Goal: Feedback & Contribution: Contribute content

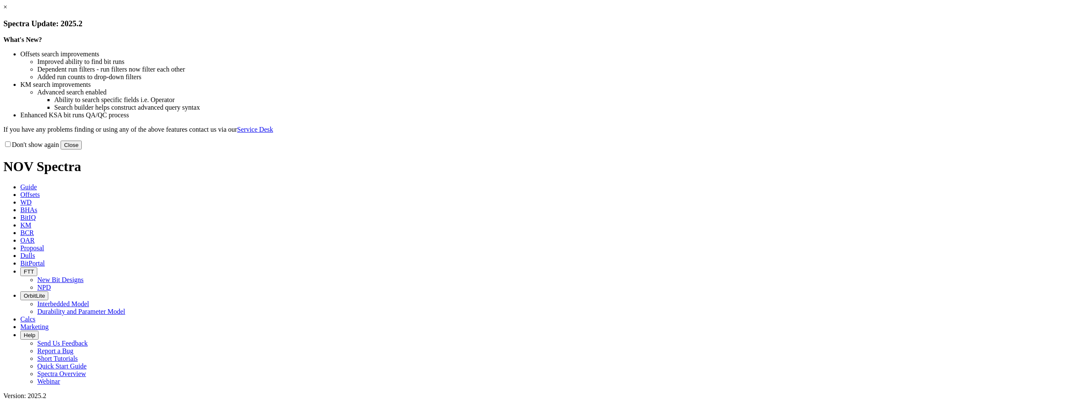
click at [82, 150] on button "Close" at bounding box center [71, 145] width 21 height 9
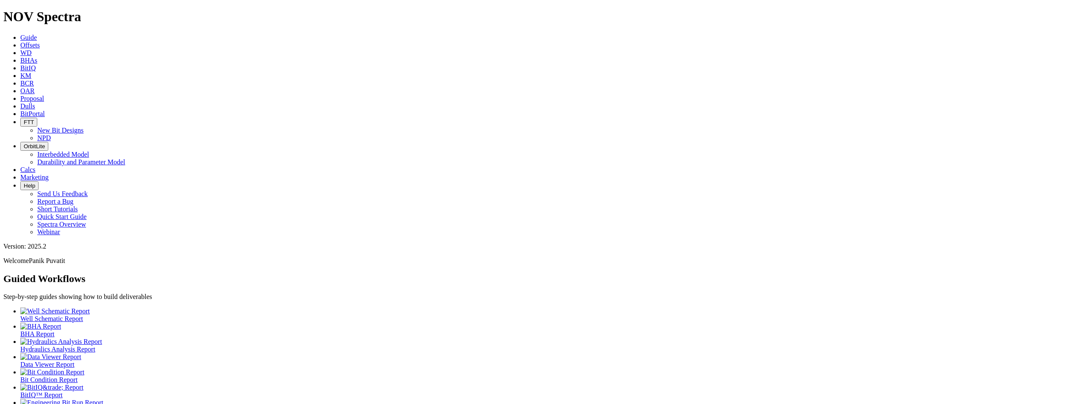
click at [40, 42] on span "Offsets" at bounding box center [29, 45] width 19 height 7
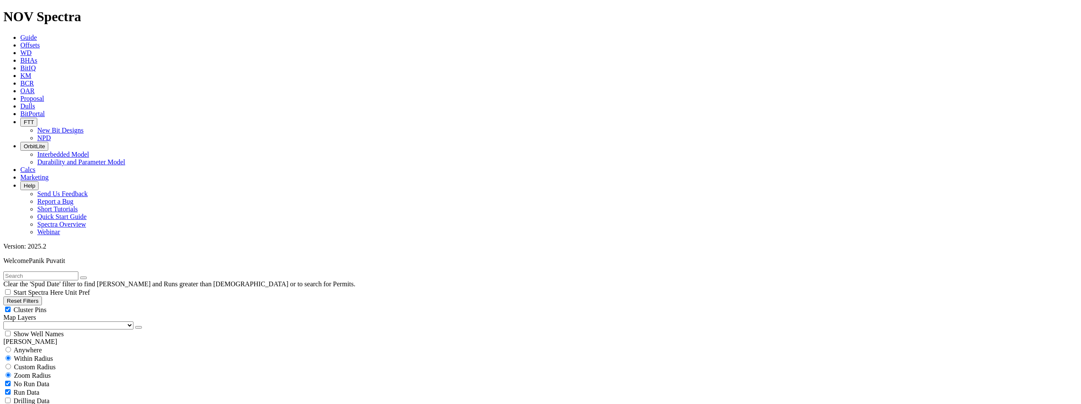
click at [78, 272] on input "text" at bounding box center [40, 276] width 75 height 9
click at [41, 347] on span "Anywhere" at bounding box center [28, 350] width 28 height 7
radio input "true"
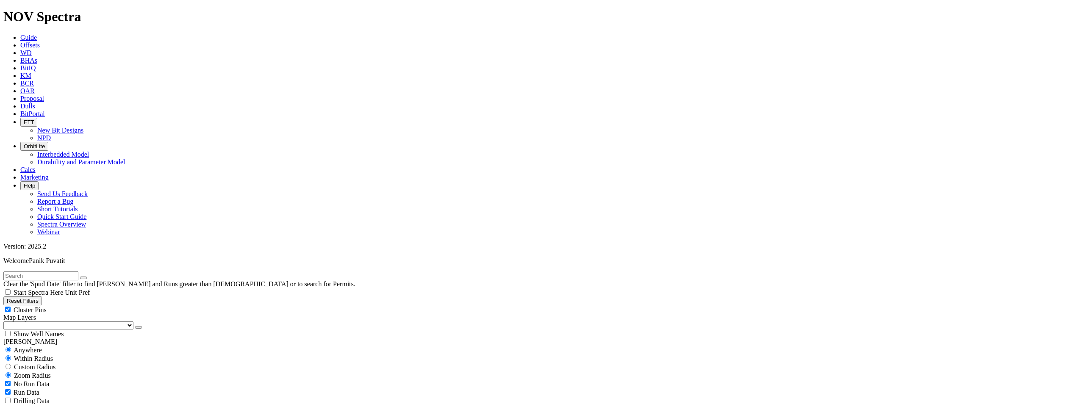
radio input "false"
checkbox input "false"
checkbox input "true"
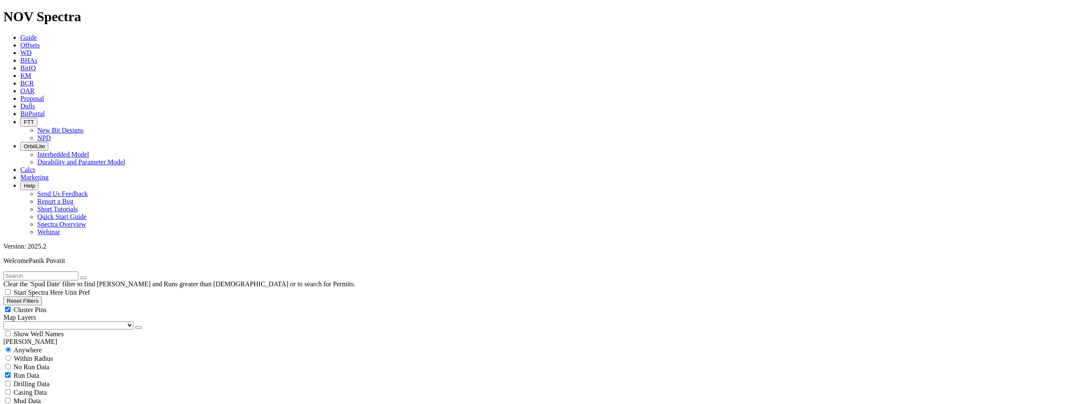
scroll to position [254, 0]
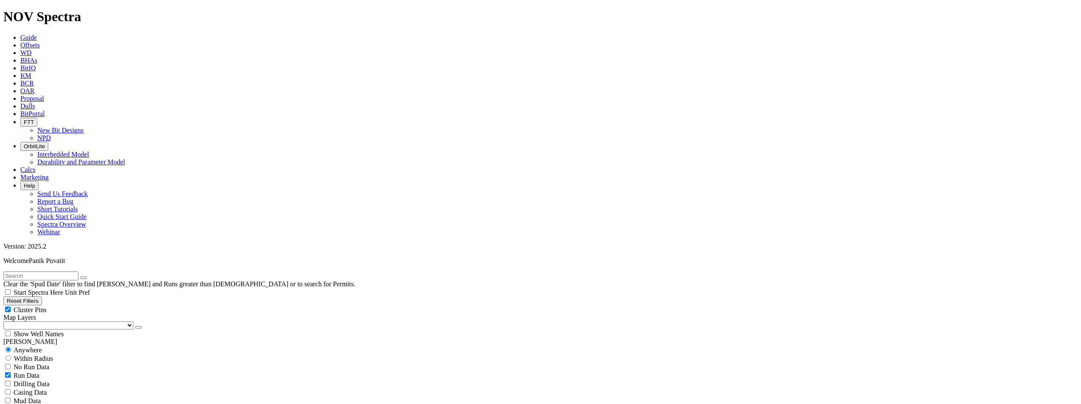
scroll to position [0, 0]
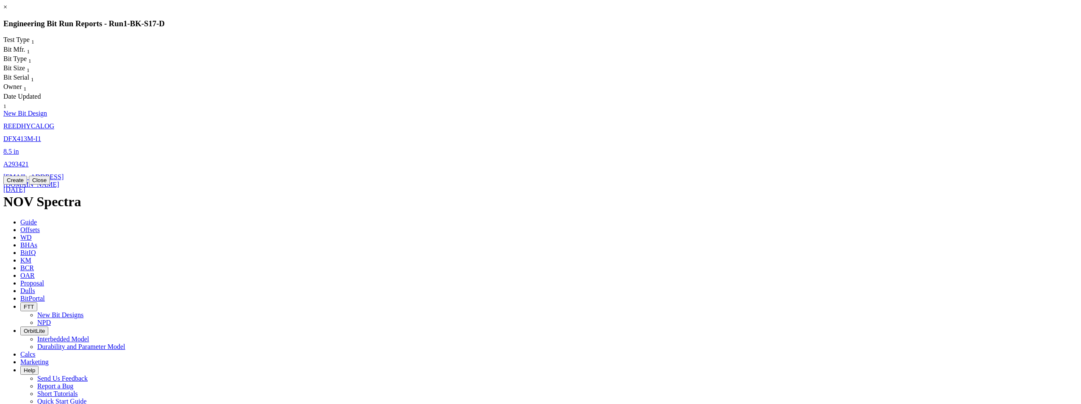
click at [50, 185] on button "Close" at bounding box center [39, 180] width 21 height 9
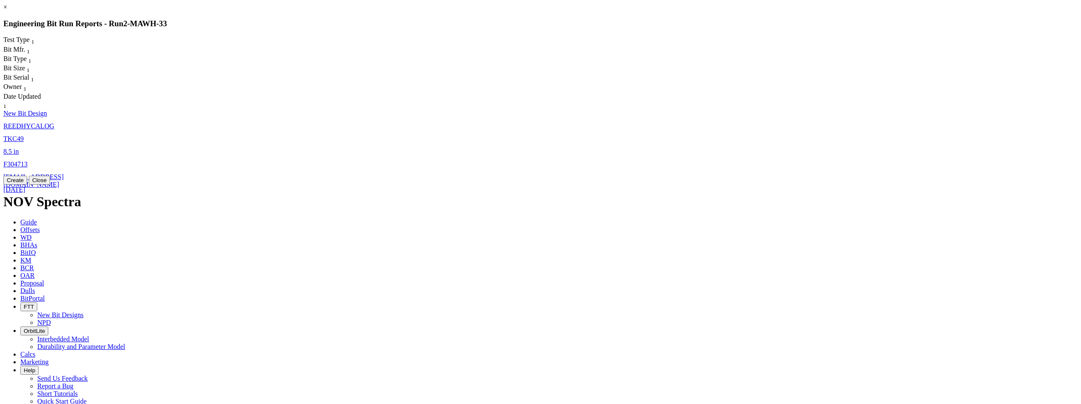
drag, startPoint x: 696, startPoint y: 198, endPoint x: 735, endPoint y: 185, distance: 42.1
click at [50, 185] on button "Close" at bounding box center [39, 180] width 21 height 9
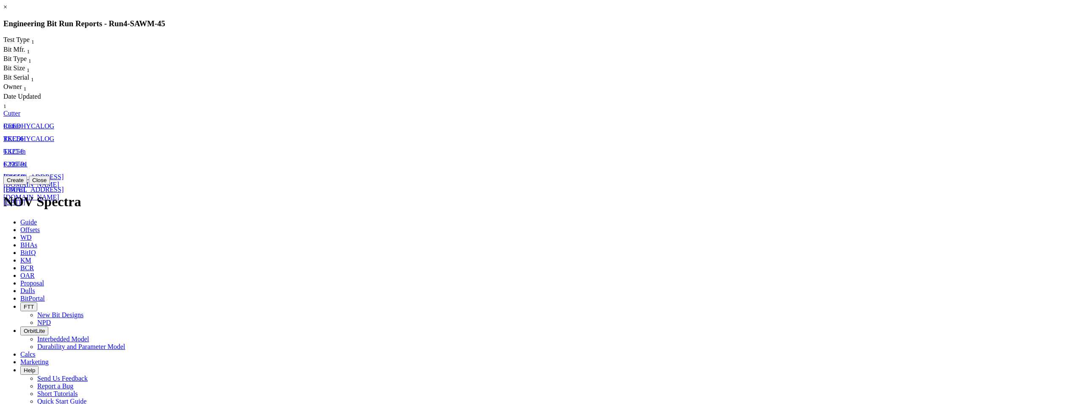
click at [50, 185] on button "Close" at bounding box center [39, 180] width 21 height 9
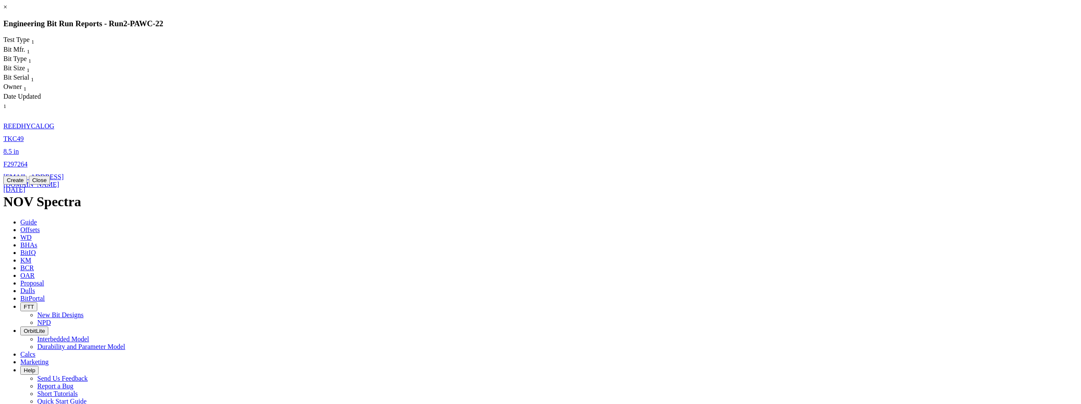
click at [50, 185] on button "Close" at bounding box center [39, 180] width 21 height 9
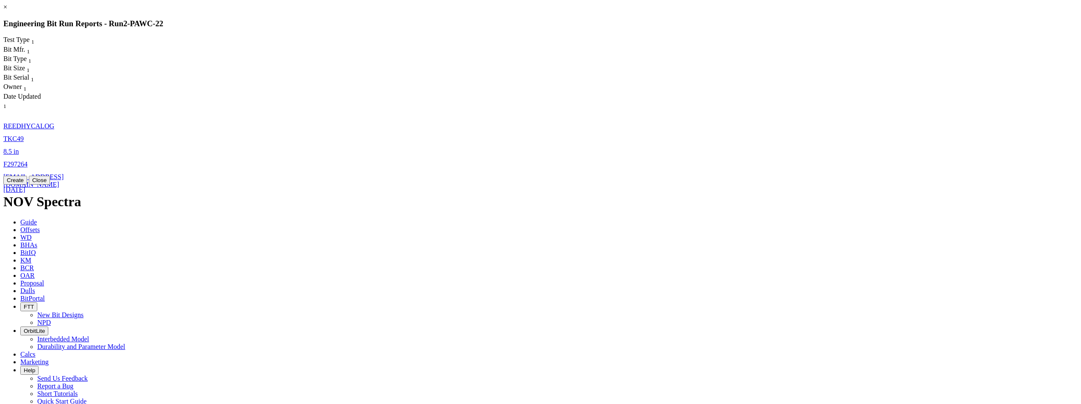
drag, startPoint x: 694, startPoint y: 23, endPoint x: 700, endPoint y: 22, distance: 5.6
click at [7, 11] on link "×" at bounding box center [5, 6] width 4 height 7
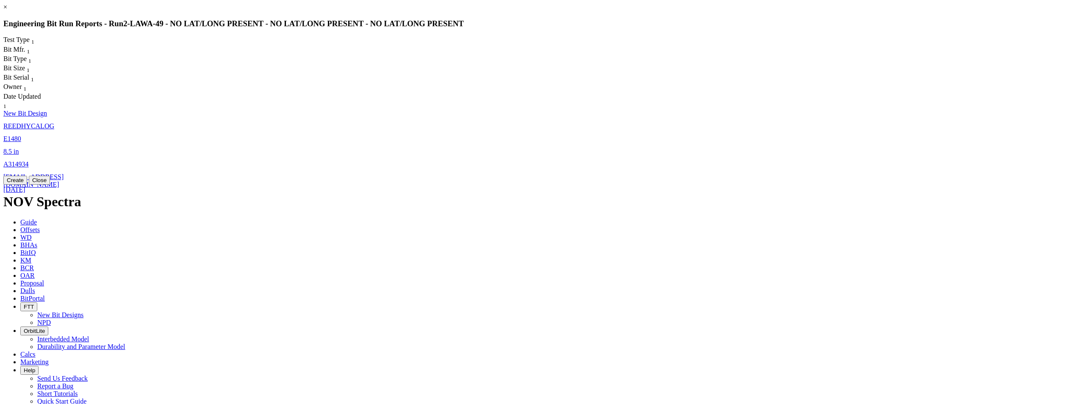
click at [50, 185] on button "Close" at bounding box center [39, 180] width 21 height 9
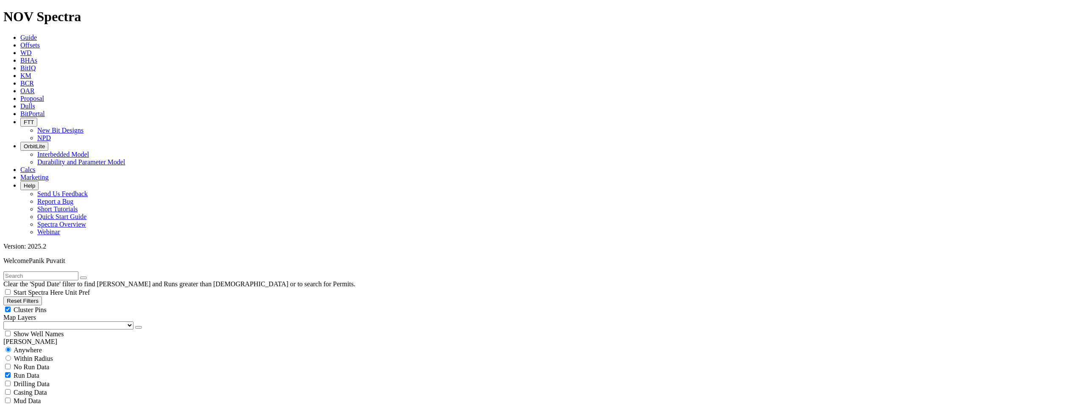
click at [69, 272] on input "text" at bounding box center [40, 276] width 75 height 9
type input "bk-50-e"
click at [89, 277] on button "submit" at bounding box center [92, 278] width 7 height 3
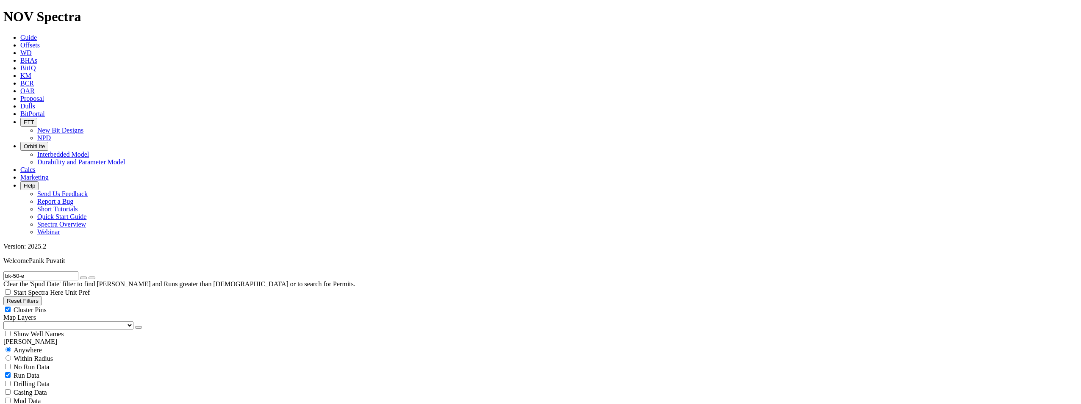
click at [89, 277] on button "submit" at bounding box center [92, 278] width 7 height 3
click at [87, 371] on div "Run Data" at bounding box center [540, 375] width 1074 height 8
checkbox input "true"
checkbox input "false"
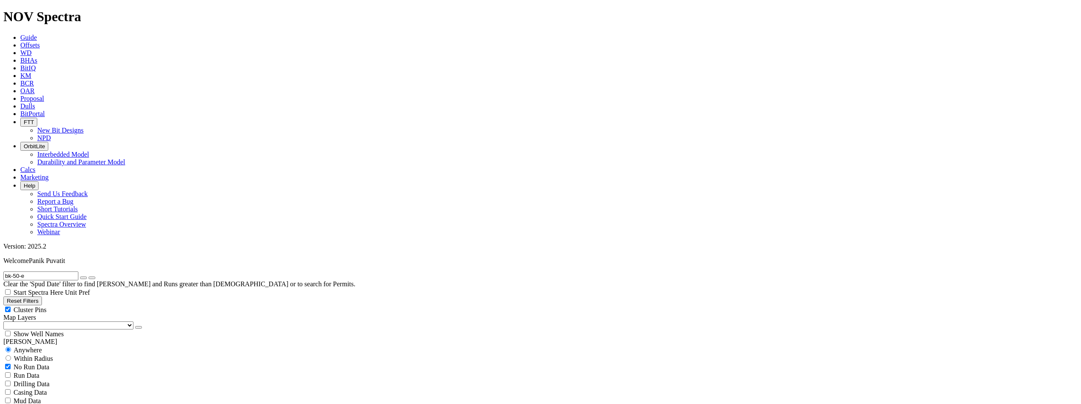
click at [24, 363] on span "No Run Data" at bounding box center [32, 366] width 36 height 7
checkbox input "false"
checkbox input "true"
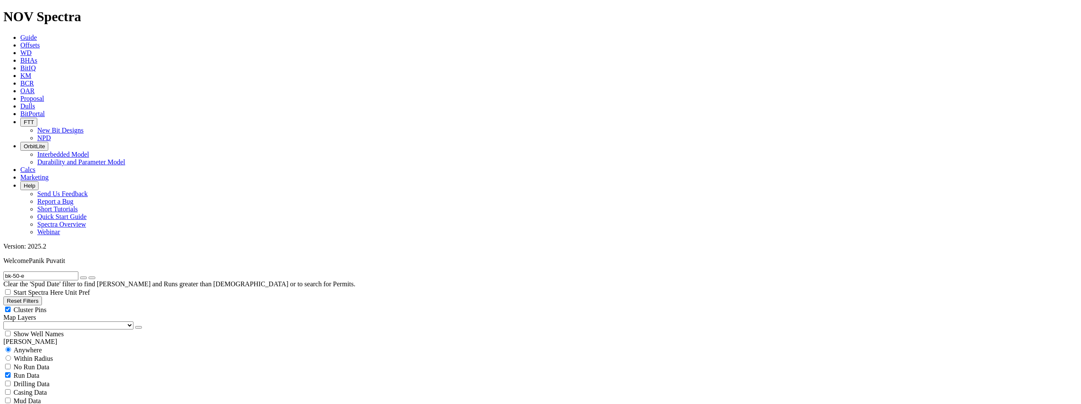
click at [66, 272] on input "bk-50-e" at bounding box center [40, 276] width 75 height 9
type input "bk-50"
click at [89, 277] on button "submit" at bounding box center [92, 278] width 7 height 3
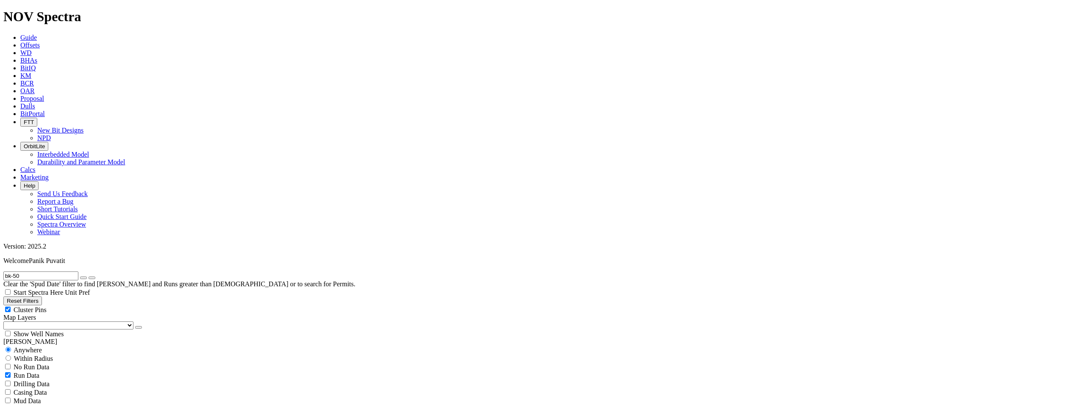
scroll to position [223, 0]
select select "? number:8.5 ?"
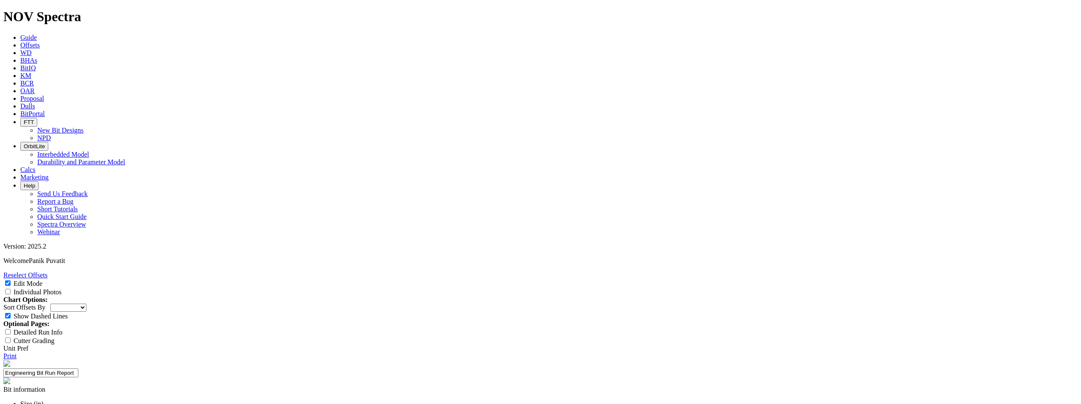
select select "Cutter"
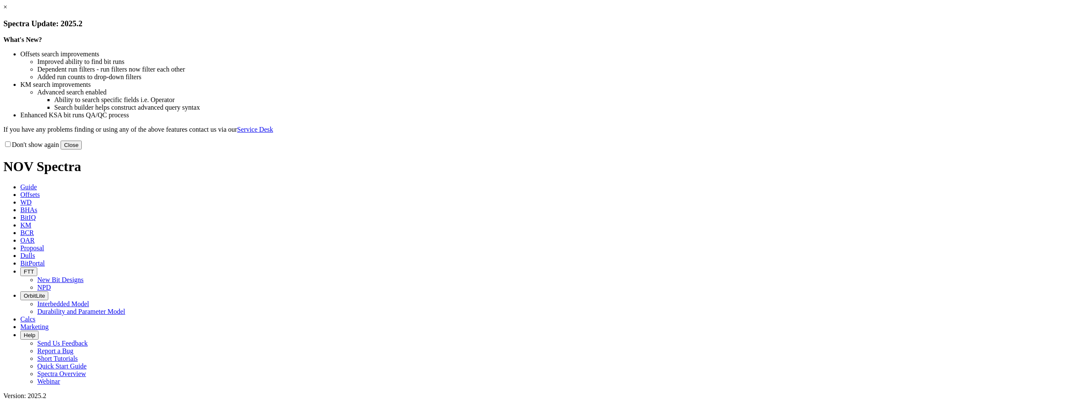
click at [82, 150] on button "Close" at bounding box center [71, 145] width 21 height 9
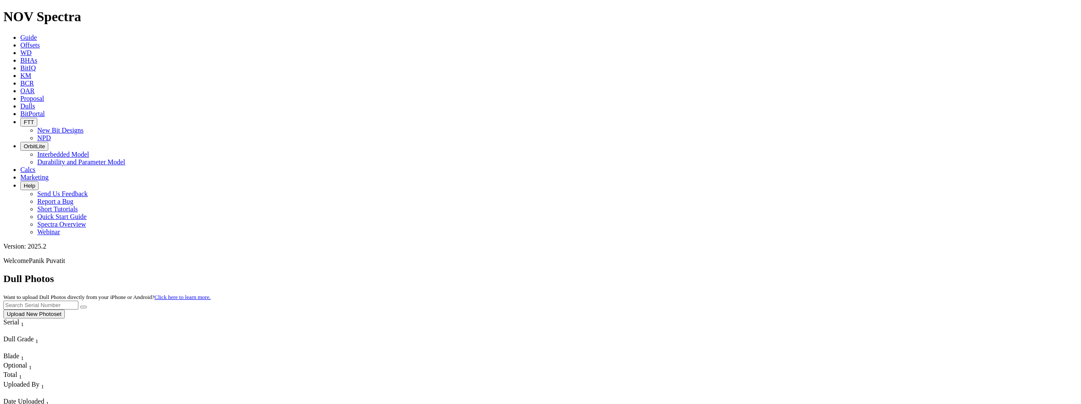
click at [78, 301] on input "text" at bounding box center [40, 305] width 75 height 9
click at [80, 306] on button "submit" at bounding box center [83, 307] width 7 height 3
drag, startPoint x: 909, startPoint y: 36, endPoint x: 725, endPoint y: 36, distance: 183.8
click at [730, 273] on div "Dull Photos Want to upload Dull Photos directly from your iPhone or Android? Cl…" at bounding box center [540, 295] width 1074 height 45
type input "bk-50-e"
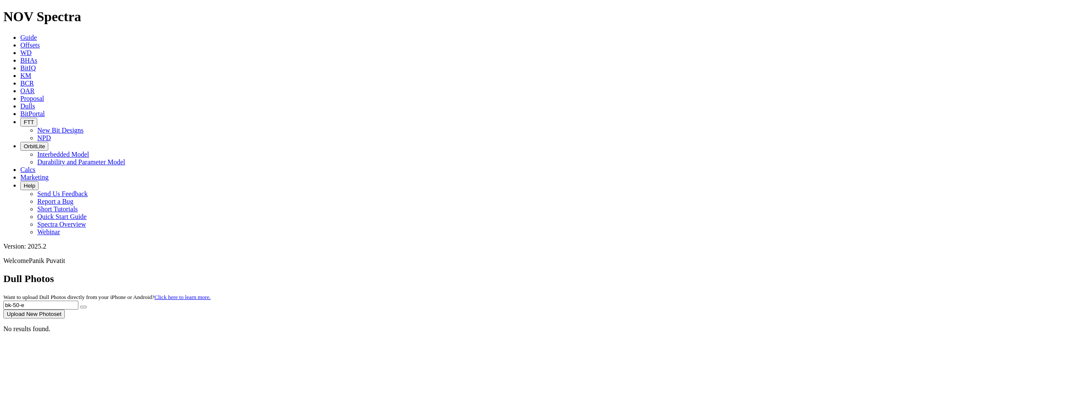
click at [80, 306] on button "submit" at bounding box center [83, 307] width 7 height 3
click at [83, 307] on icon "submit" at bounding box center [83, 307] width 0 height 0
click at [31, 72] on span "KM" at bounding box center [25, 75] width 11 height 7
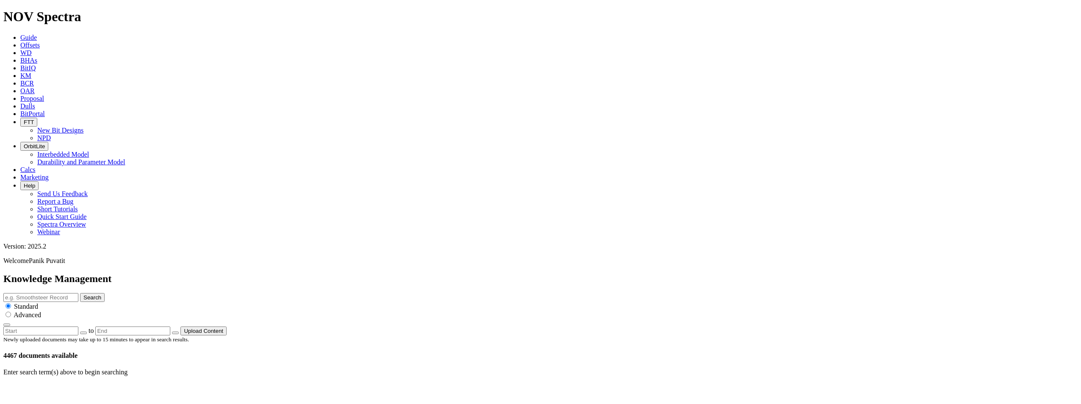
click at [78, 293] on input "text" at bounding box center [40, 297] width 75 height 9
click at [40, 42] on span "Offsets" at bounding box center [29, 45] width 19 height 7
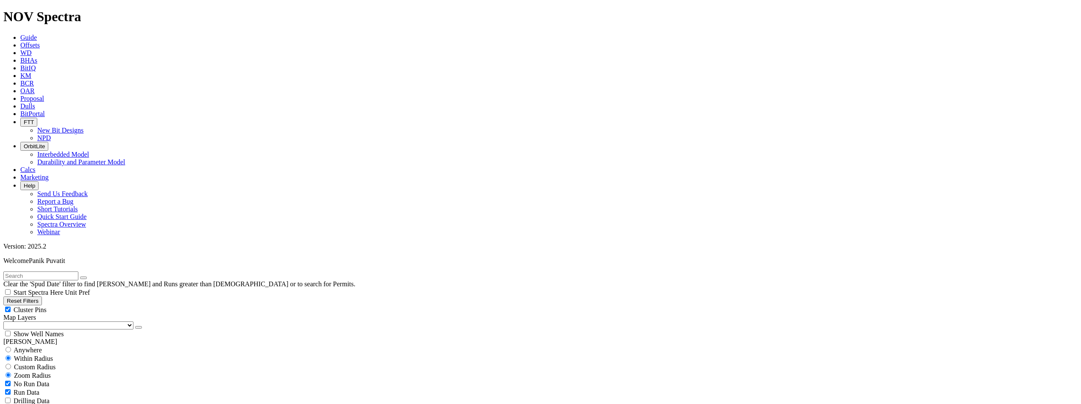
click at [78, 272] on input "text" at bounding box center [40, 276] width 75 height 9
type input "bk-50-e"
click at [89, 277] on button "submit" at bounding box center [92, 278] width 7 height 3
click at [42, 347] on span "Anywhere" at bounding box center [28, 350] width 28 height 7
radio input "true"
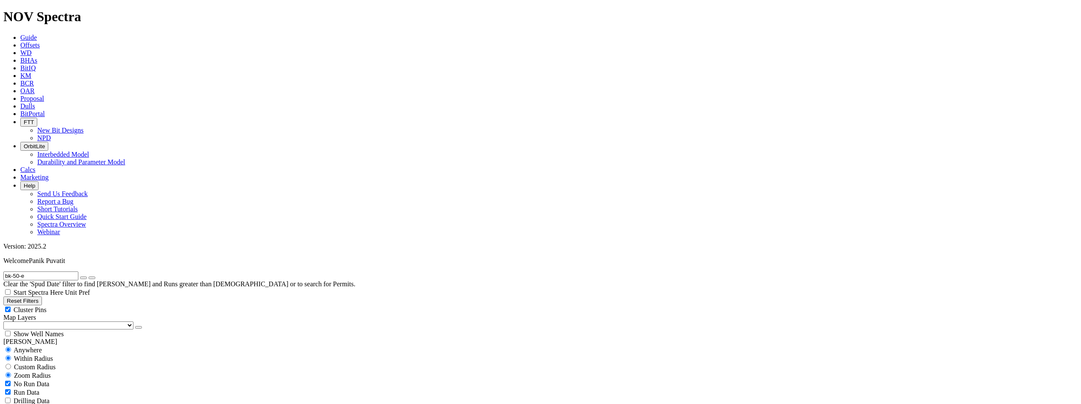
radio input "false"
click at [44, 363] on span "No Run Data" at bounding box center [32, 366] width 36 height 7
checkbox input "false"
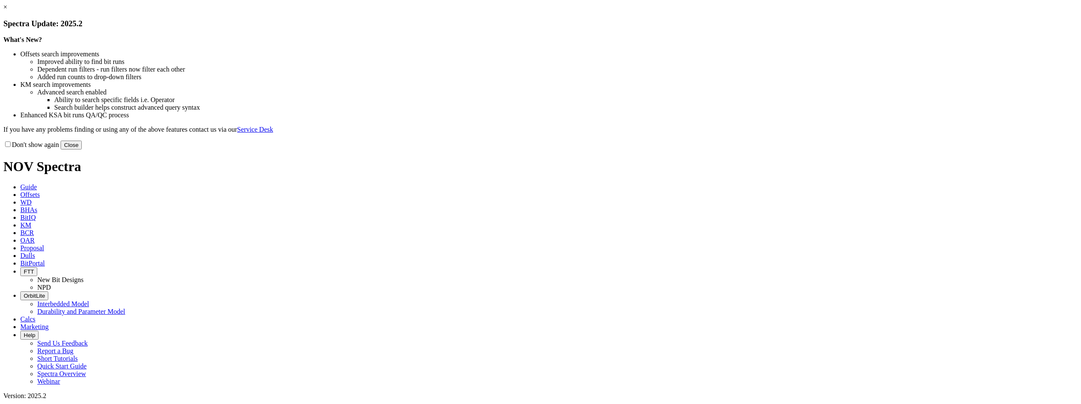
click at [82, 150] on button "Close" at bounding box center [71, 145] width 21 height 9
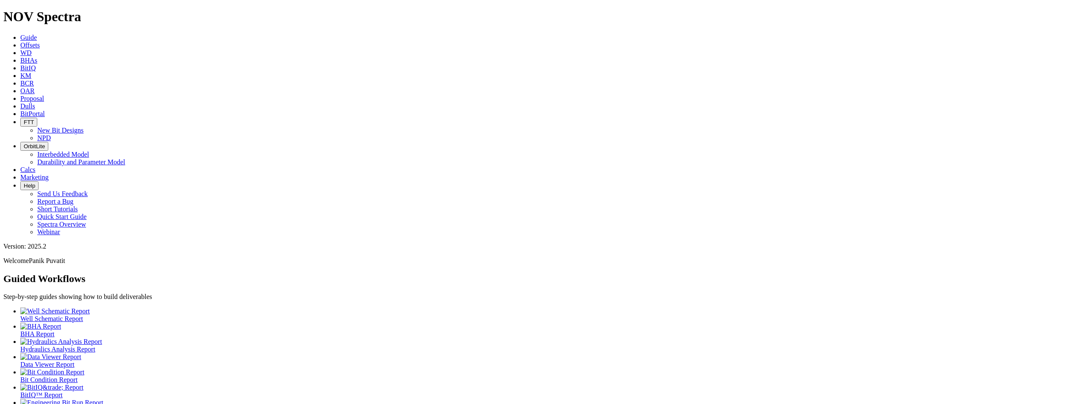
click at [35, 103] on span "Dulls" at bounding box center [27, 106] width 15 height 7
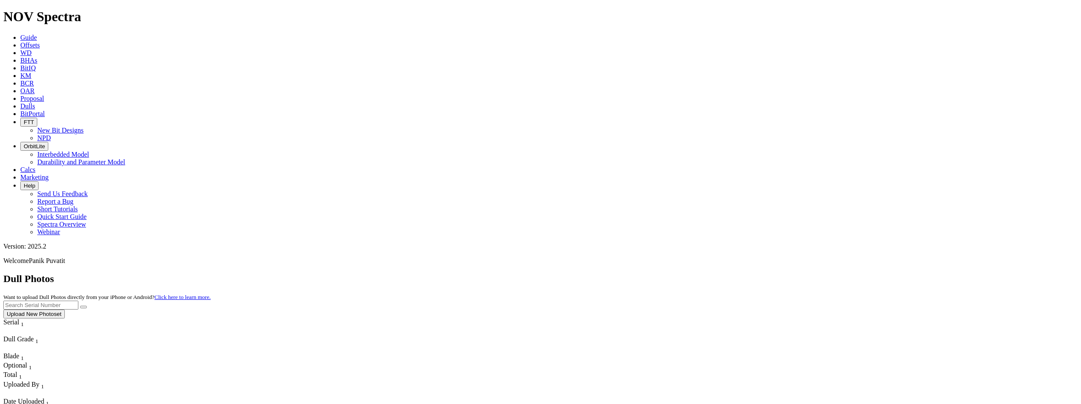
click at [78, 301] on input "text" at bounding box center [40, 305] width 75 height 9
type input "f300279"
click at [80, 306] on button "submit" at bounding box center [83, 307] width 7 height 3
click at [65, 310] on button "Upload New Photoset" at bounding box center [33, 314] width 61 height 9
click at [59, 302] on input "Serial Number" at bounding box center [82, 306] width 75 height 9
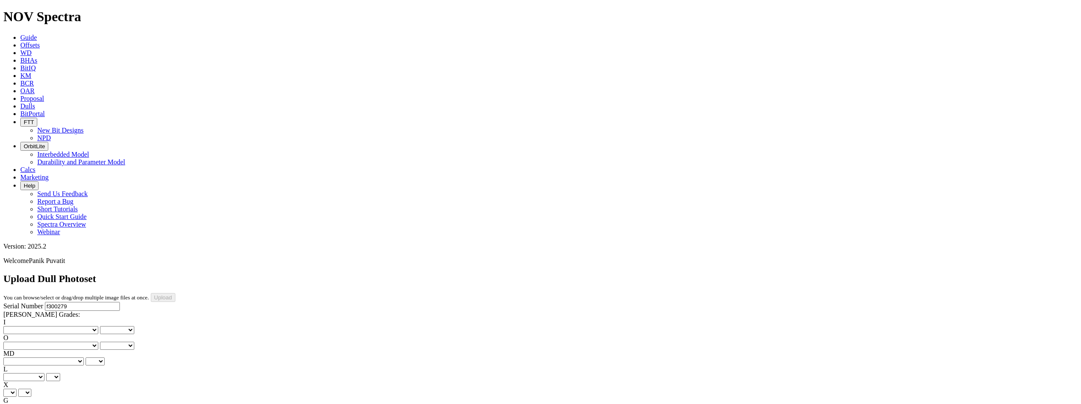
type input "f300279"
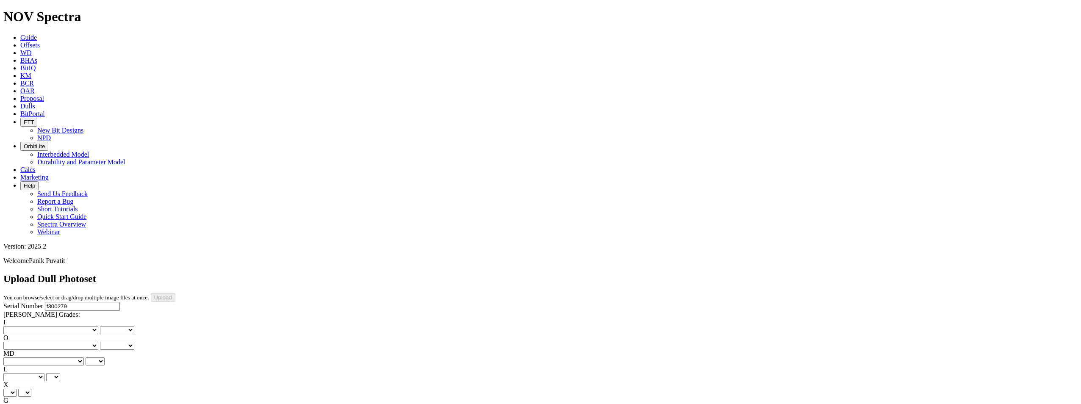
select select "string:BladePhoto5"
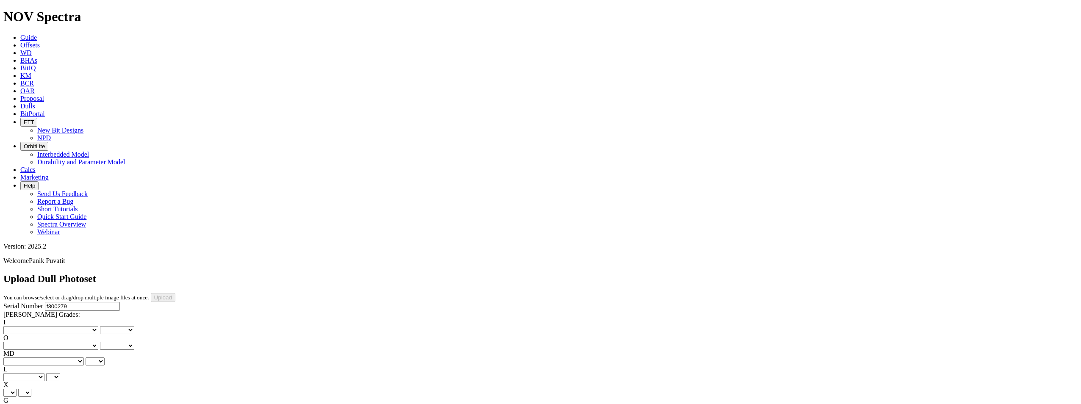
click at [34, 326] on select "No lost, worn or damaged cutters 0 1 2 3 4 5 6 7 8 No diamond table left on any…" at bounding box center [50, 330] width 95 height 8
select select "number:0"
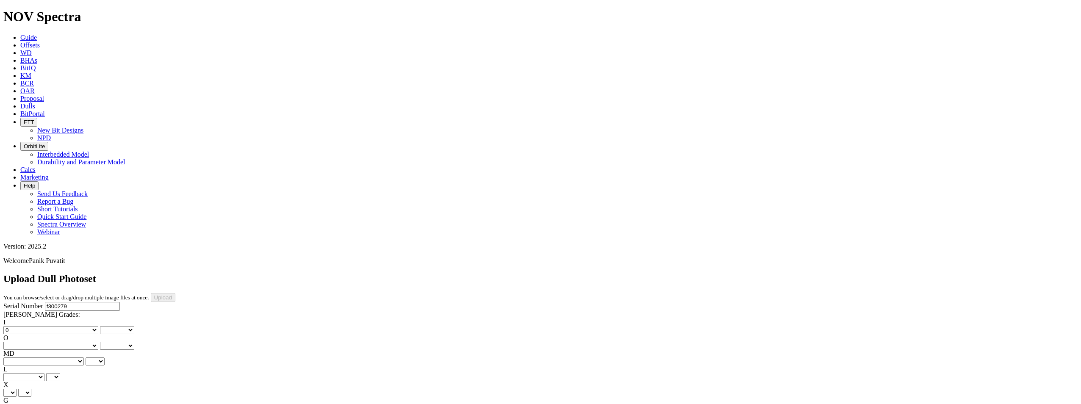
click at [17, 326] on select "No lost, worn or damaged cutters 0 1 2 3 4 5 6 7 8 No diamond table left on any…" at bounding box center [50, 330] width 95 height 8
select select "number:0"
click at [89, 342] on select "No lost, worn or damaged cutters 0 1 2 3 4 5 6 7 8 No diamond table left on any…" at bounding box center [50, 346] width 95 height 8
select select "number:0"
click at [60, 342] on select "No lost, worn or damaged cutters 0 1 2 3 4 5 6 7 8 No diamond table left on any…" at bounding box center [50, 346] width 95 height 8
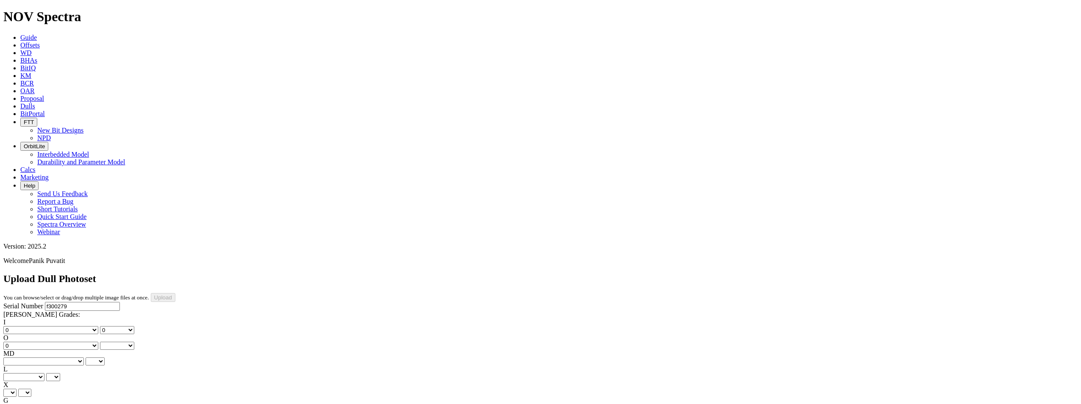
select select "number:0"
click at [27, 358] on select "BF - Bond Failure BT - Broken Teeth/Cutters BU - Balled Up Bit CR - Cored CT - …" at bounding box center [43, 362] width 80 height 8
select select "string:NO"
click at [17, 358] on select "BF - Bond Failure BT - Broken Teeth/Cutters BU - Balled Up Bit CR - Cored CT - …" at bounding box center [43, 362] width 80 height 8
select select "string:NO"
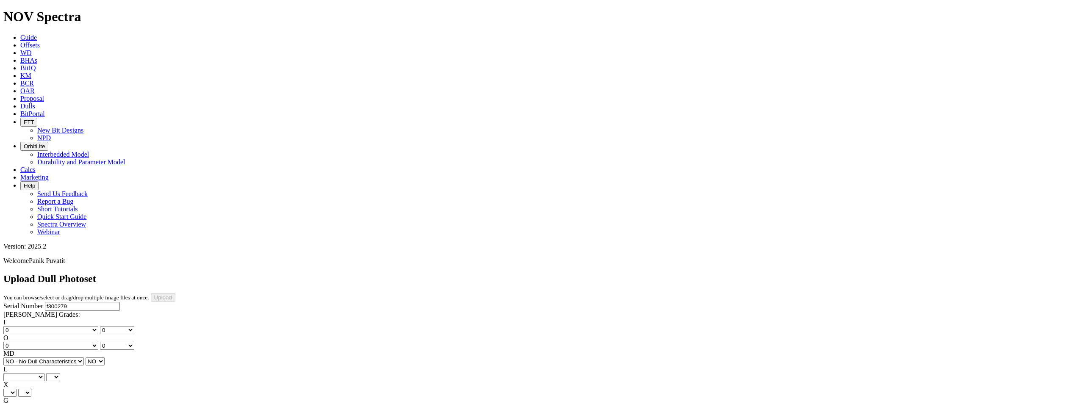
click at [44, 373] on select "A - All C - Cone G - Gauge N - Nose S - Shoulder T - Taper" at bounding box center [23, 377] width 41 height 8
select select "string:A"
click at [44, 373] on select "A - All C - Cone G - Gauge N - Nose S - Shoulder T - Taper" at bounding box center [23, 377] width 41 height 8
select select "string:A"
click at [17, 389] on select "X" at bounding box center [9, 393] width 13 height 8
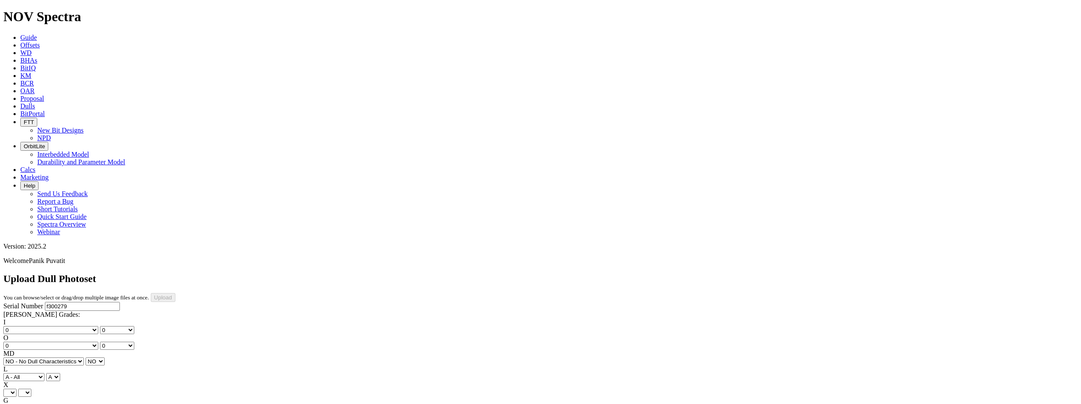
select select "string:X"
click at [17, 389] on select "X" at bounding box center [9, 393] width 13 height 8
select select "string:X"
click at [79, 404] on select "Unknown I - In Gauge 1 - 1/16 in Undergauge" 2 - 2/16 in Undergauge = ⅛ in" 8 -…" at bounding box center [46, 409] width 86 height 8
select select "string:I"
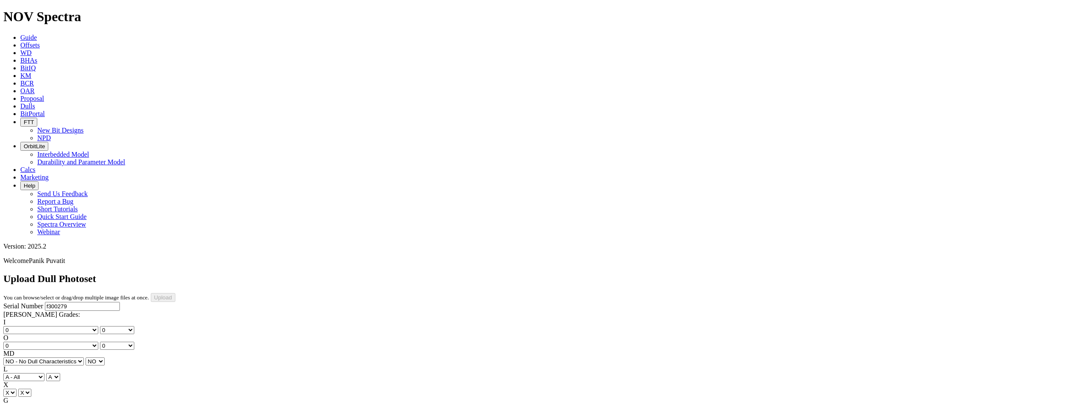
click at [60, 404] on select "Unknown I - In Gauge 1 - 1/16 in Undergauge" 2 - 2/16 in Undergauge = ⅛ in" 8 -…" at bounding box center [46, 409] width 86 height 8
select select "string:I"
select select "string:ER"
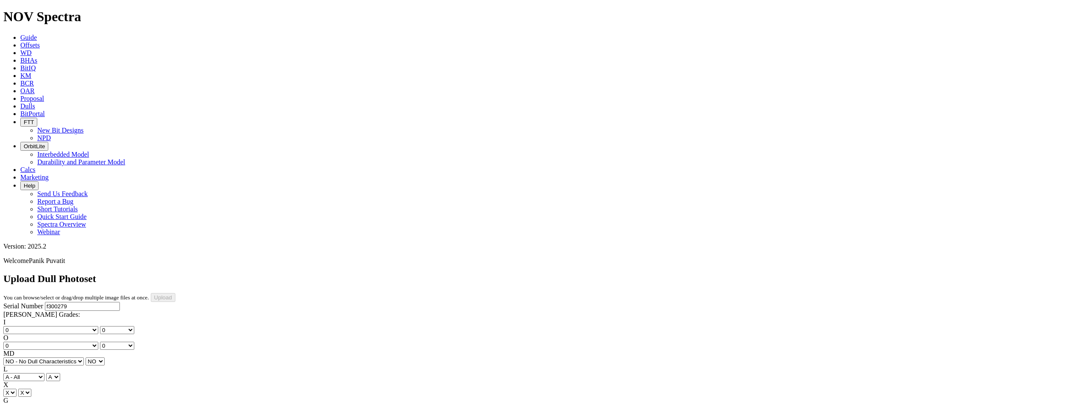
select select "string:ER"
select select "string:TD"
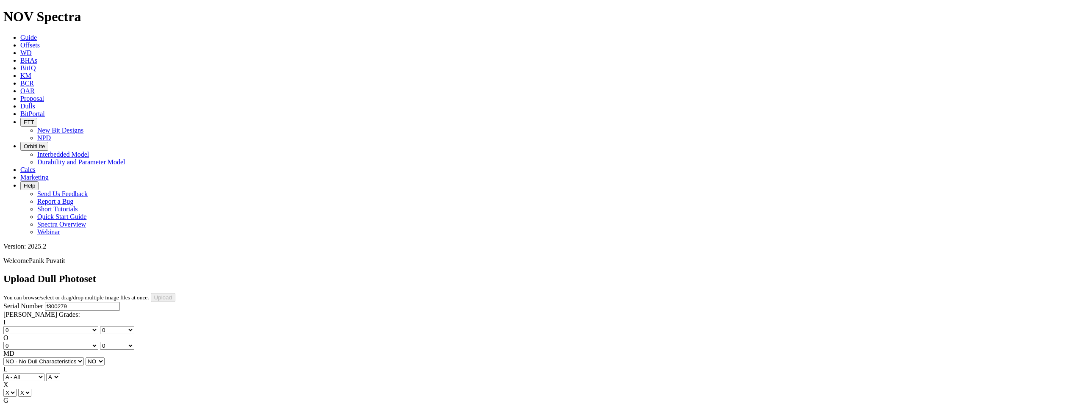
type input "12/10/24"
click at [175, 293] on input "Upload" at bounding box center [163, 297] width 25 height 9
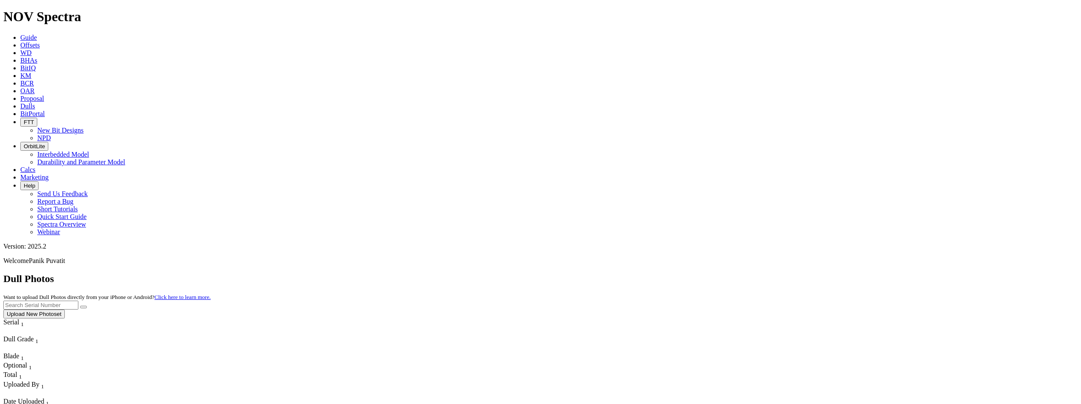
click at [78, 301] on input "text" at bounding box center [40, 305] width 75 height 9
type input "f300279"
click at [80, 306] on button "submit" at bounding box center [83, 307] width 7 height 3
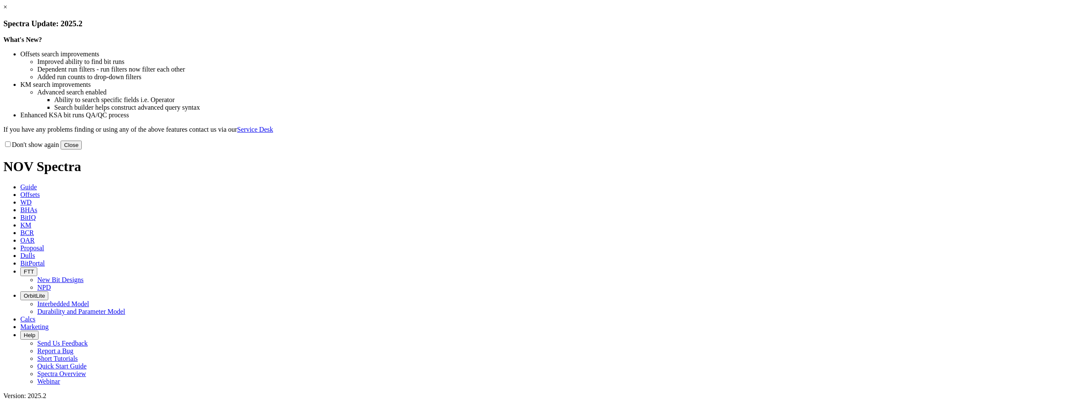
click at [82, 150] on button "Close" at bounding box center [71, 145] width 21 height 9
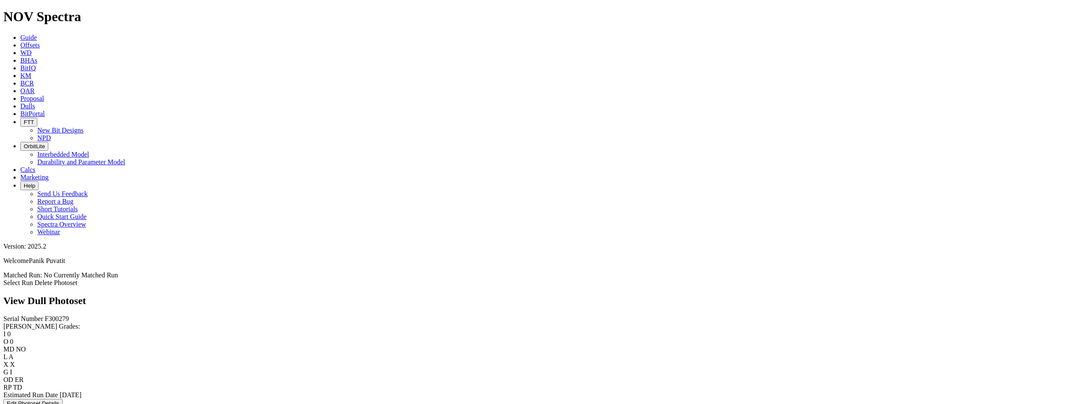
click at [33, 279] on link "Select Run" at bounding box center [18, 282] width 30 height 7
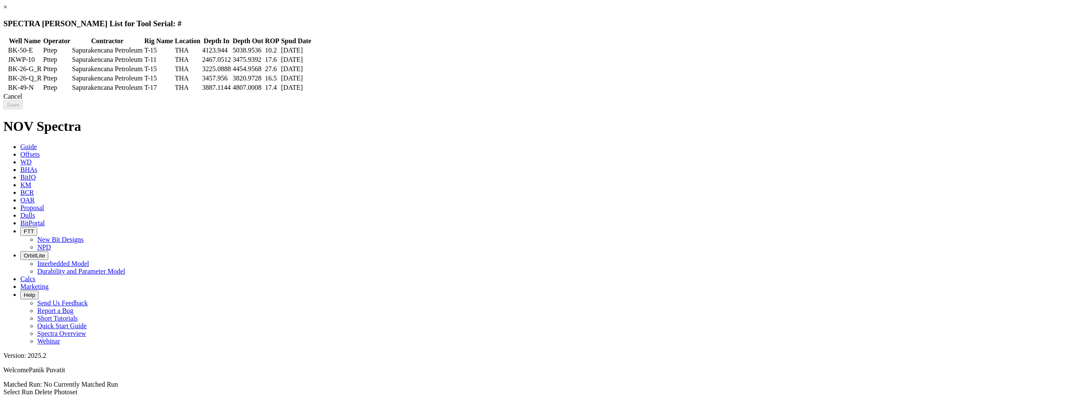
click at [5, 50] on icon at bounding box center [5, 50] width 0 height 0
click at [23, 109] on input "Save" at bounding box center [12, 104] width 19 height 9
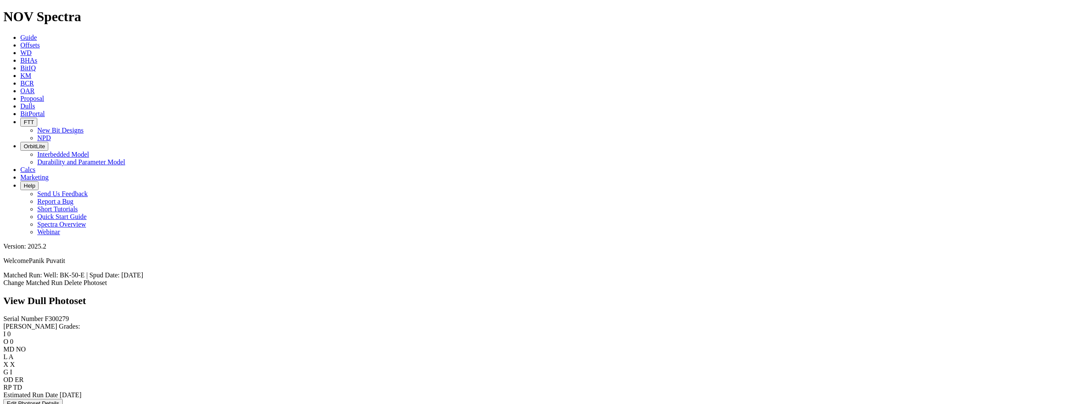
click at [107, 279] on link "Delete Photoset" at bounding box center [85, 282] width 43 height 7
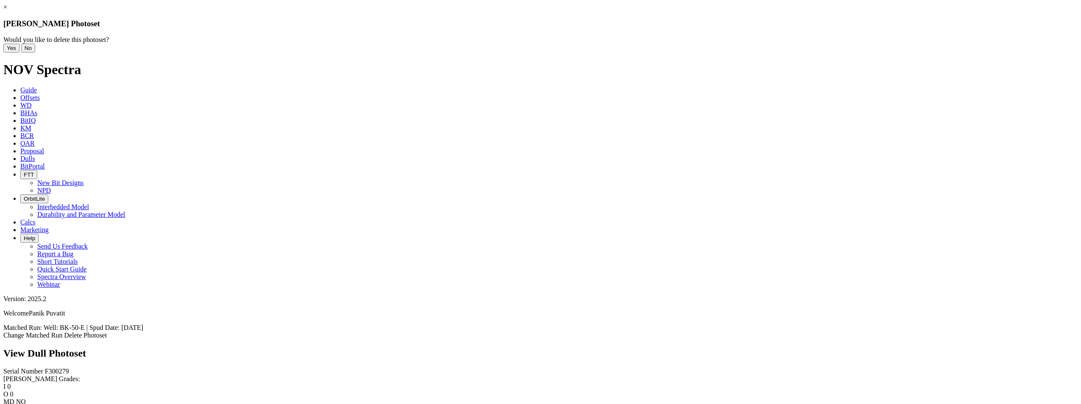
click at [19, 53] on button "Yes" at bounding box center [11, 48] width 16 height 9
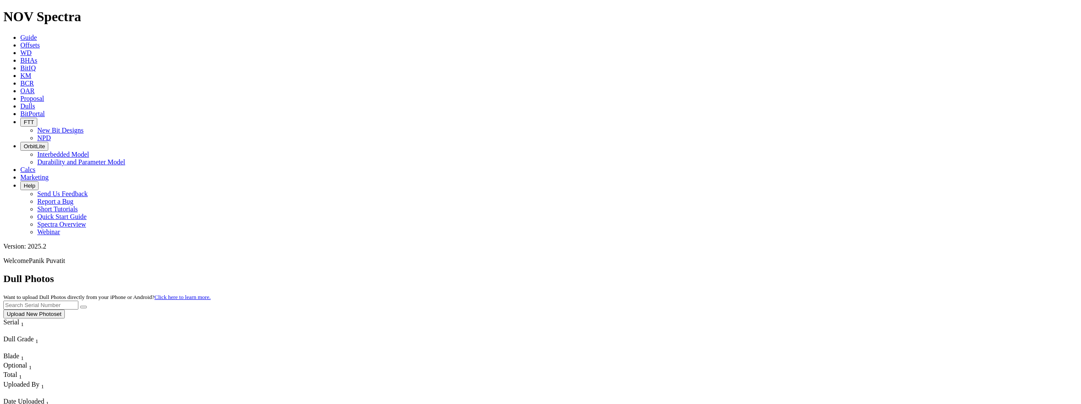
click at [78, 301] on input "text" at bounding box center [40, 305] width 75 height 9
click at [80, 306] on button "submit" at bounding box center [83, 307] width 7 height 3
drag, startPoint x: 913, startPoint y: 39, endPoint x: 783, endPoint y: 42, distance: 129.7
click at [784, 273] on div "Dull Photos Want to upload Dull Photos directly from your iPhone or Android? Cl…" at bounding box center [540, 295] width 1074 height 45
click at [78, 301] on input "f300" at bounding box center [40, 305] width 75 height 9
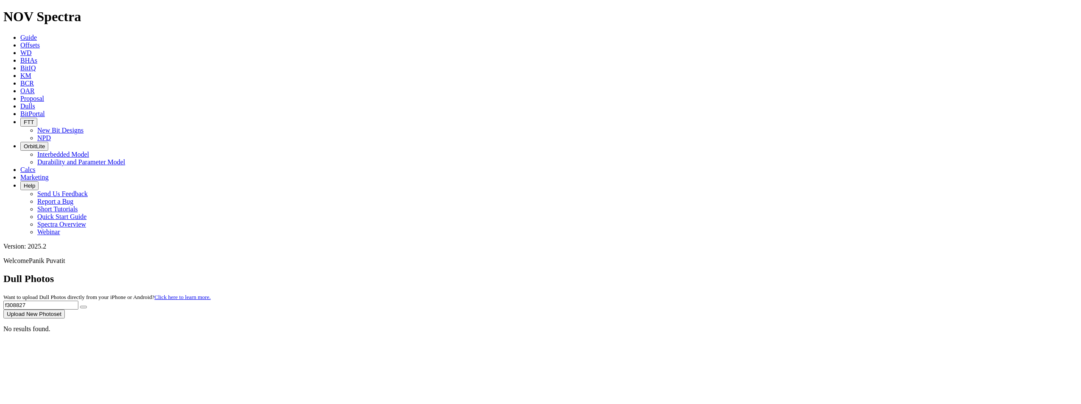
type input "f308827"
click at [80, 306] on button "submit" at bounding box center [83, 307] width 7 height 3
click at [65, 310] on button "Upload New Photoset" at bounding box center [33, 314] width 61 height 9
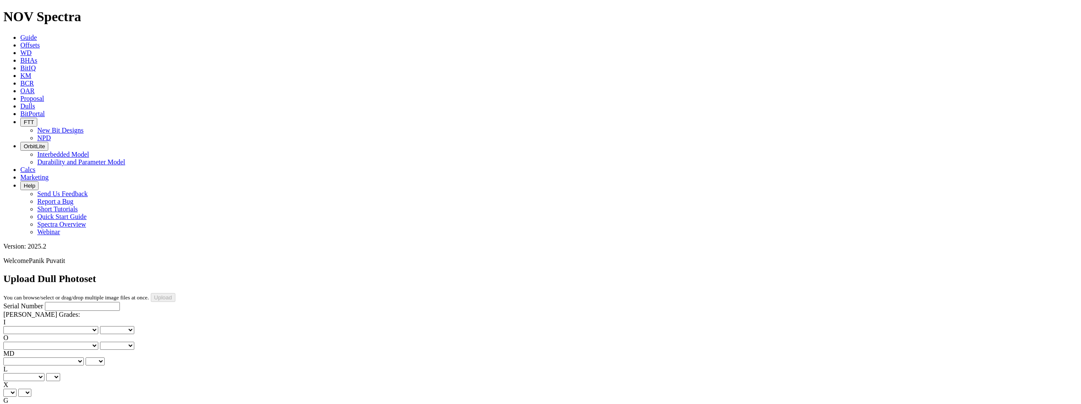
click at [45, 302] on input "Serial Number" at bounding box center [82, 306] width 75 height 9
type input "f308827"
click at [41, 326] on select "No lost, worn or damaged cutters 0 1 2 3 4 5 6 7 8 No diamond table left on any…" at bounding box center [50, 330] width 95 height 8
select select "number:0"
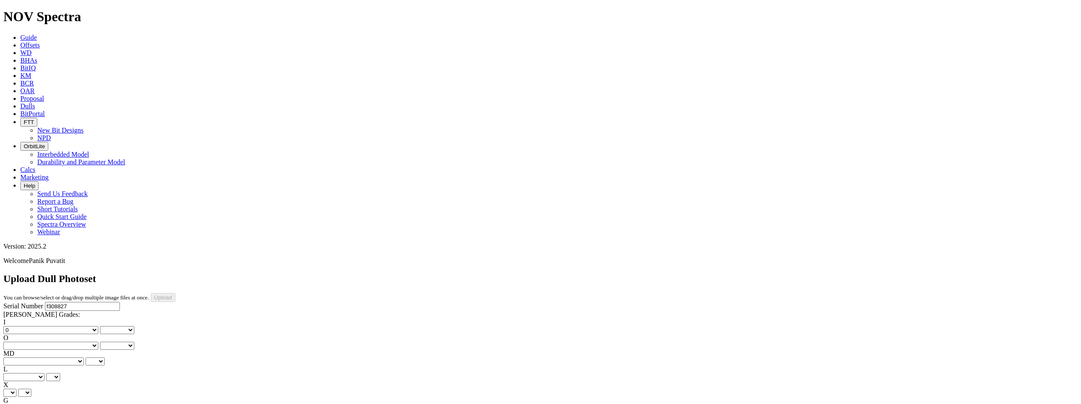
click at [17, 326] on select "No lost, worn or damaged cutters 0 1 2 3 4 5 6 7 8 No diamond table left on any…" at bounding box center [50, 330] width 95 height 8
select select "number:0"
click at [70, 342] on select "No lost, worn or damaged cutters 0 1 2 3 4 5 6 7 8 No diamond table left on any…" at bounding box center [50, 346] width 95 height 8
select select "number:0"
click at [60, 342] on select "No lost, worn or damaged cutters 0 1 2 3 4 5 6 7 8 No diamond table left on any…" at bounding box center [50, 346] width 95 height 8
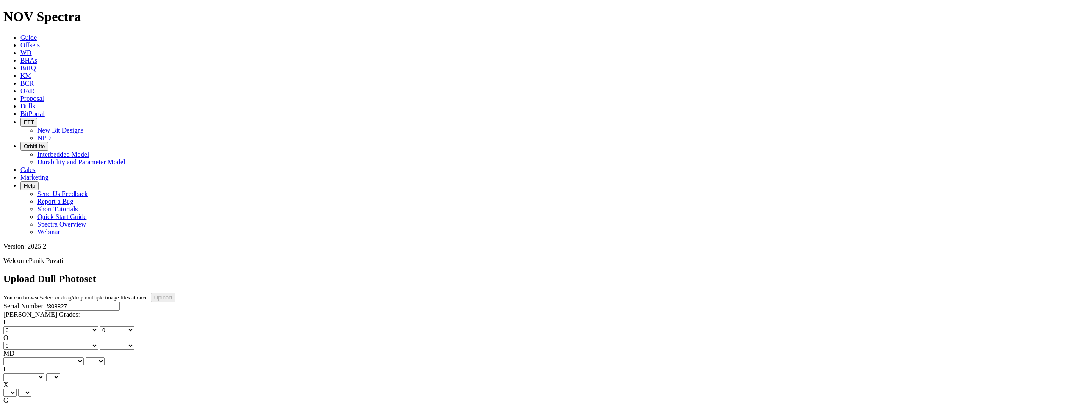
select select "number:0"
click at [36, 358] on select "BF - Bond Failure BT - Broken Teeth/Cutters BU - Balled Up Bit CR - Cored CT - …" at bounding box center [43, 362] width 80 height 8
select select "string:NO"
click at [17, 358] on select "BF - Bond Failure BT - Broken Teeth/Cutters BU - Balled Up Bit CR - Cored CT - …" at bounding box center [43, 362] width 80 height 8
select select "string:NO"
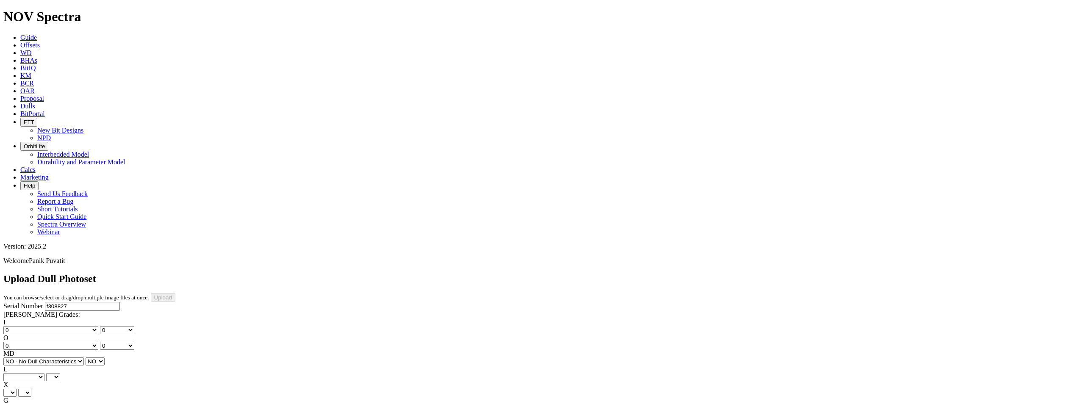
click at [44, 373] on select "A - All C - Cone G - Gauge N - Nose S - Shoulder T - Taper" at bounding box center [23, 377] width 41 height 8
select select "string:A"
click at [44, 373] on select "A - All C - Cone G - Gauge N - Nose S - Shoulder T - Taper" at bounding box center [23, 377] width 41 height 8
select select "string:A"
click at [17, 389] on select "X" at bounding box center [9, 393] width 13 height 8
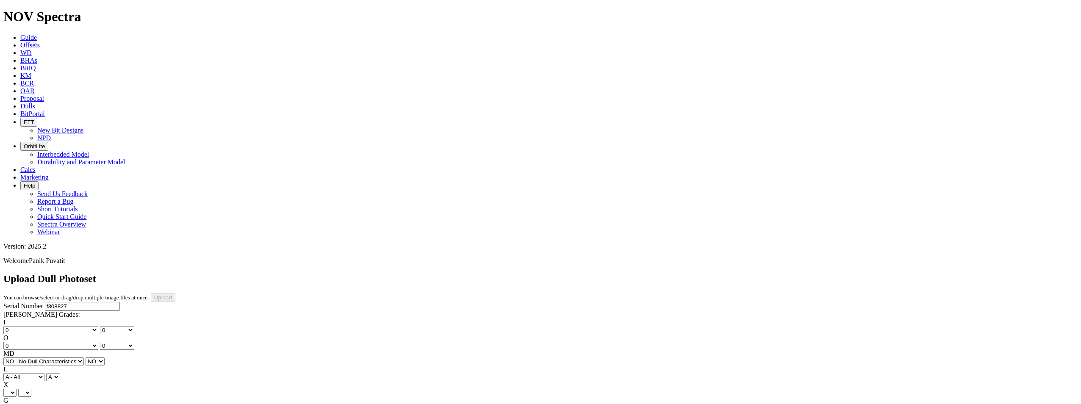
select select "string:X"
click at [17, 389] on select "X" at bounding box center [9, 393] width 13 height 8
select select "string:X"
click at [69, 404] on select "Unknown I - In Gauge 1 - 1/16 in Undergauge" 2 - 2/16 in Undergauge = ⅛ in" 8 -…" at bounding box center [46, 409] width 86 height 8
select select "string:I"
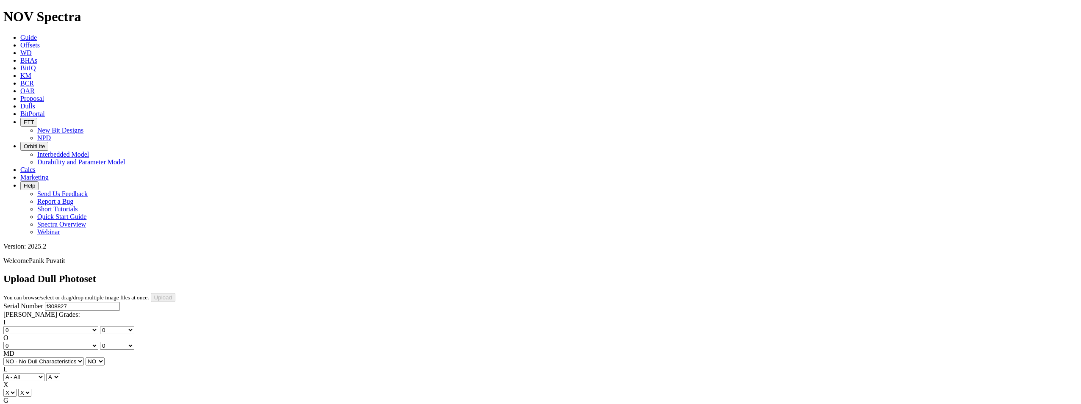
click at [60, 404] on select "Unknown I - In Gauge 1 - 1/16 in Undergauge" 2 - 2/16 in Undergauge = ⅛ in" 8 -…" at bounding box center [46, 409] width 86 height 8
select select "string:I"
select select "string:ER"
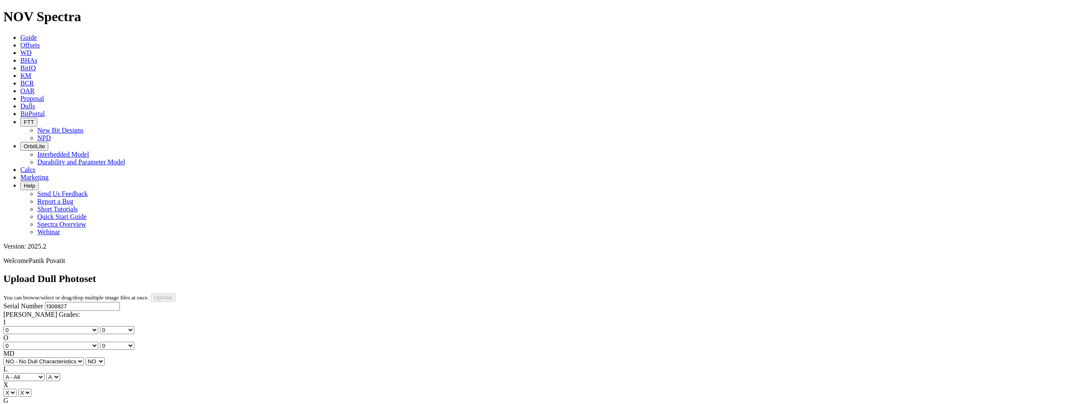
select select "string:ER"
select select "string:TD"
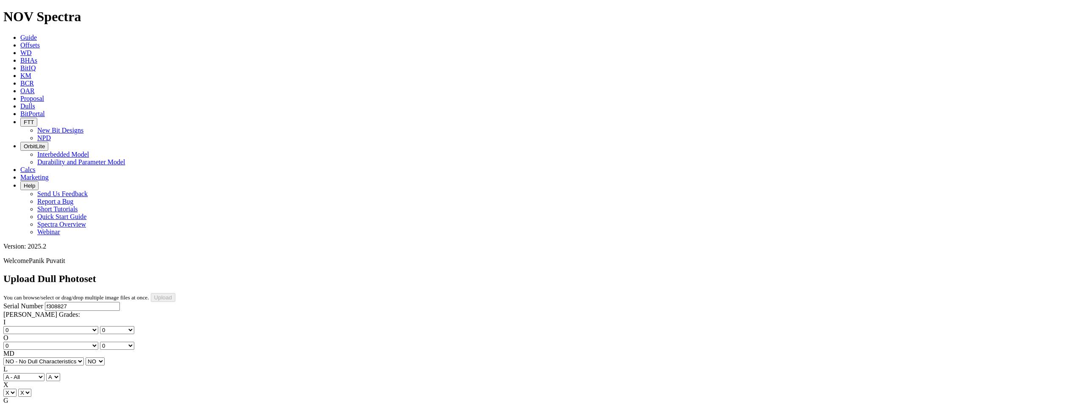
type input "12/10/24"
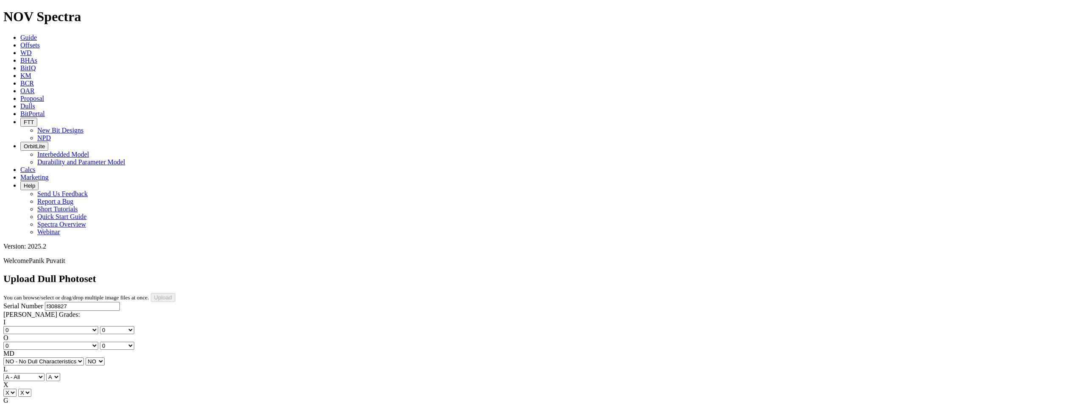
click at [175, 293] on input "Upload" at bounding box center [163, 297] width 25 height 9
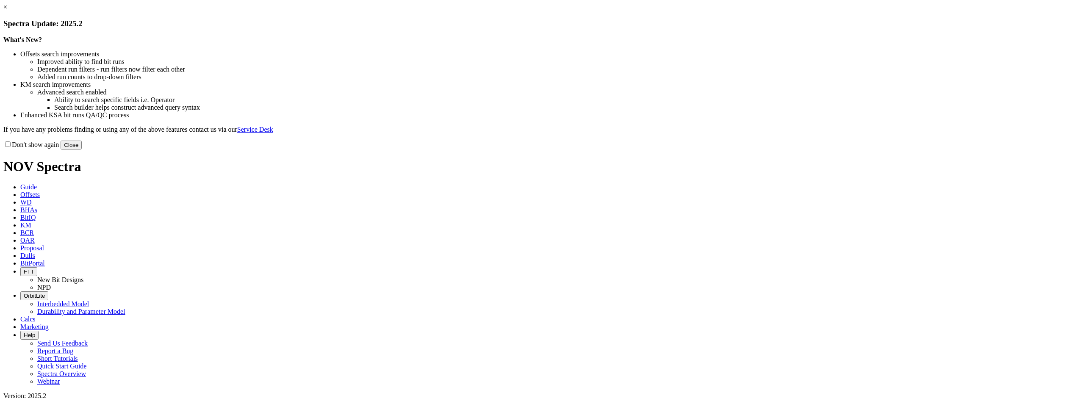
select select "Cutter"
click at [724, 150] on div "Don't show again Close" at bounding box center [540, 144] width 1074 height 9
click at [82, 150] on button "Close" at bounding box center [71, 145] width 21 height 9
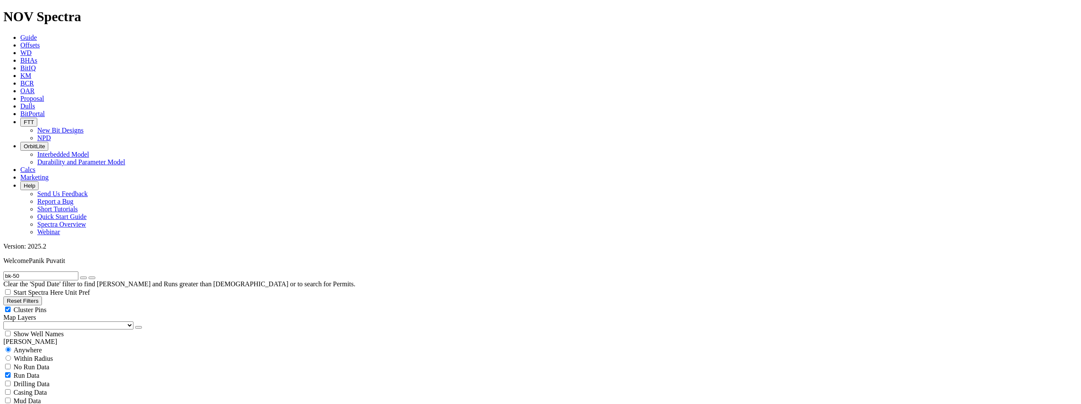
scroll to position [254, 0]
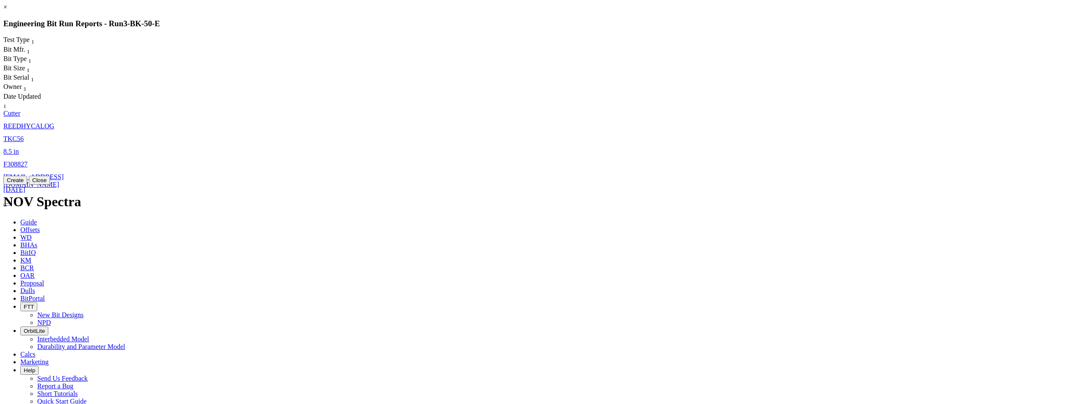
click at [7, 205] on icon "button" at bounding box center [7, 205] width 0 height 0
click at [27, 185] on button "Create" at bounding box center [15, 180] width 24 height 9
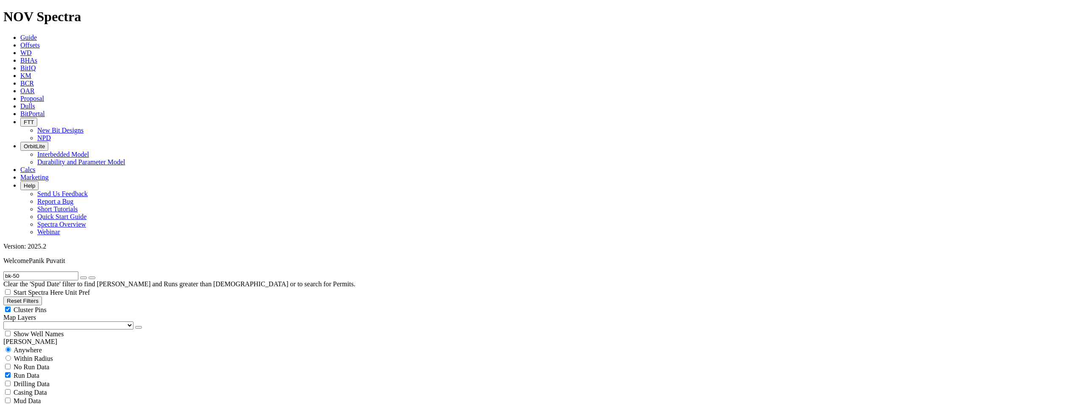
scroll to position [339, 0]
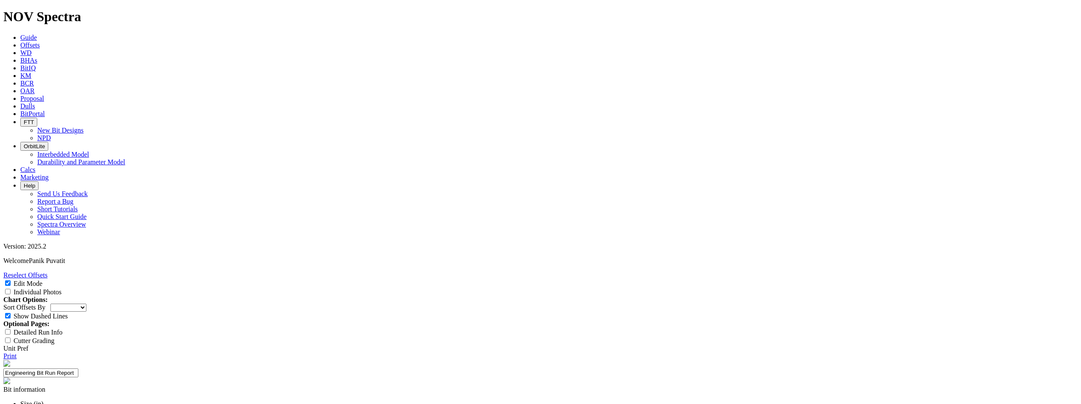
drag, startPoint x: 464, startPoint y: 108, endPoint x: 476, endPoint y: 108, distance: 11.9
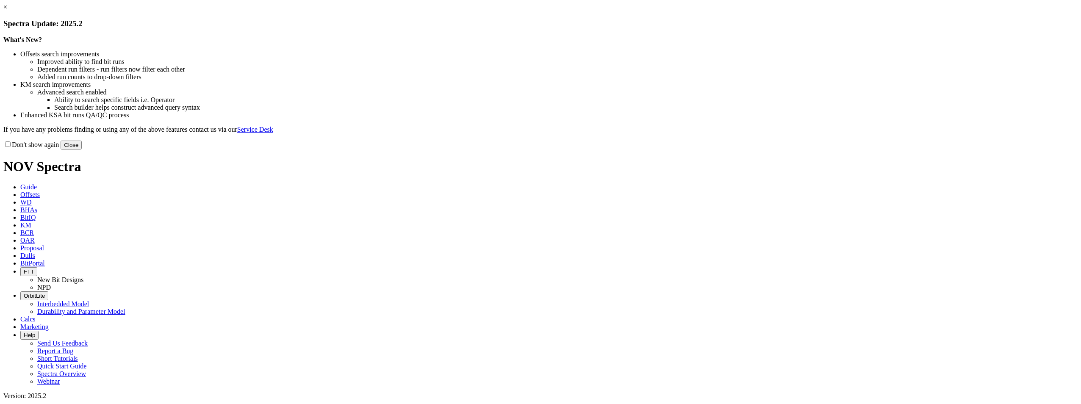
click at [82, 150] on button "Close" at bounding box center [71, 145] width 21 height 9
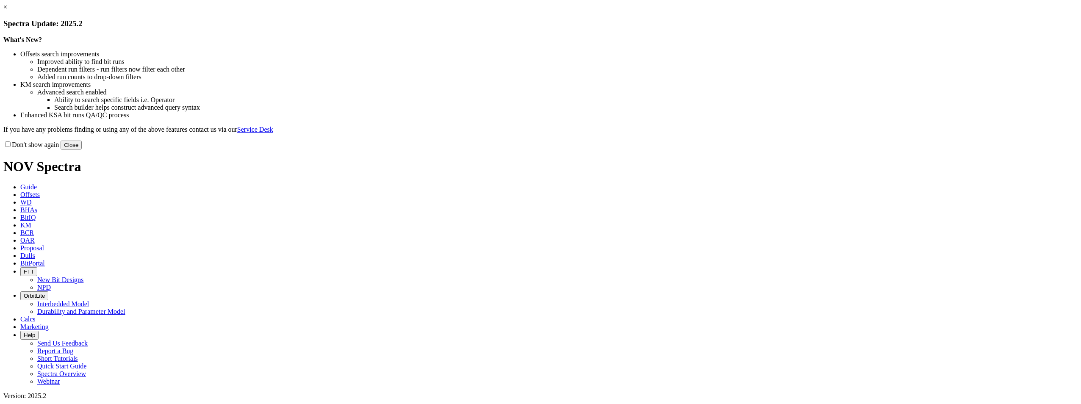
click at [7, 11] on link "×" at bounding box center [5, 6] width 4 height 7
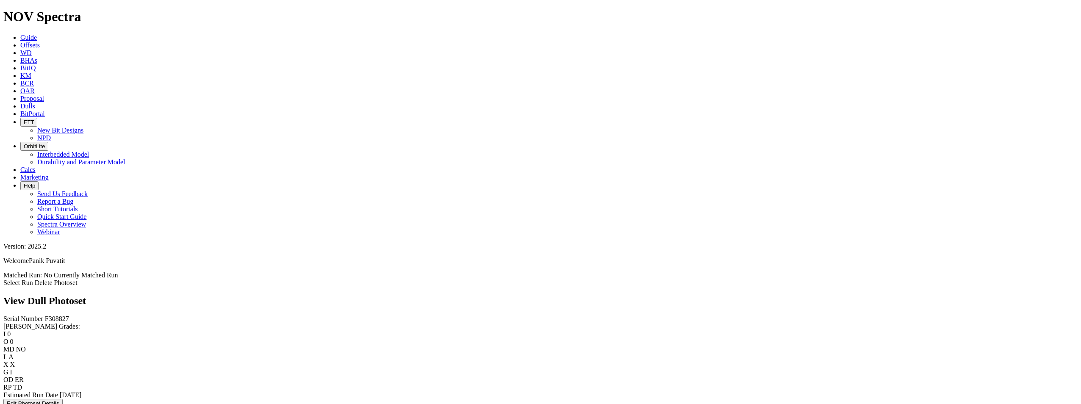
click at [33, 279] on link "Select Run" at bounding box center [18, 282] width 30 height 7
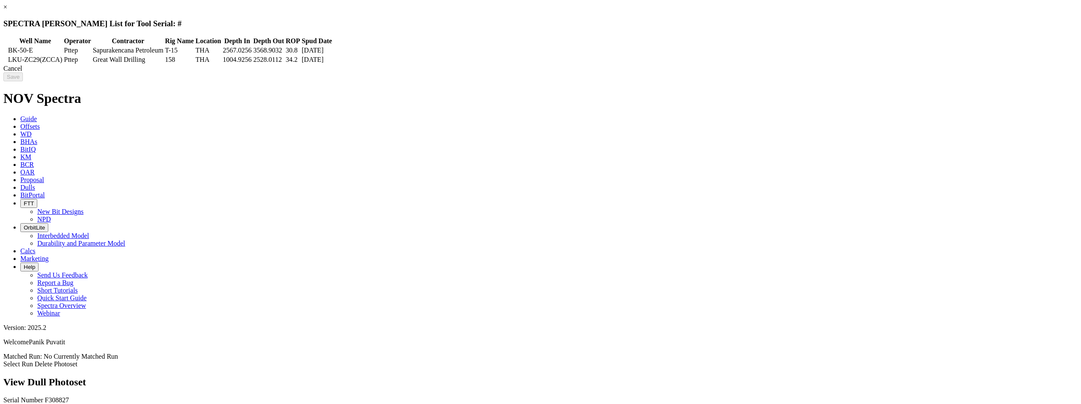
click at [5, 50] on icon at bounding box center [5, 50] width 0 height 0
click at [23, 81] on input "Save" at bounding box center [12, 76] width 19 height 9
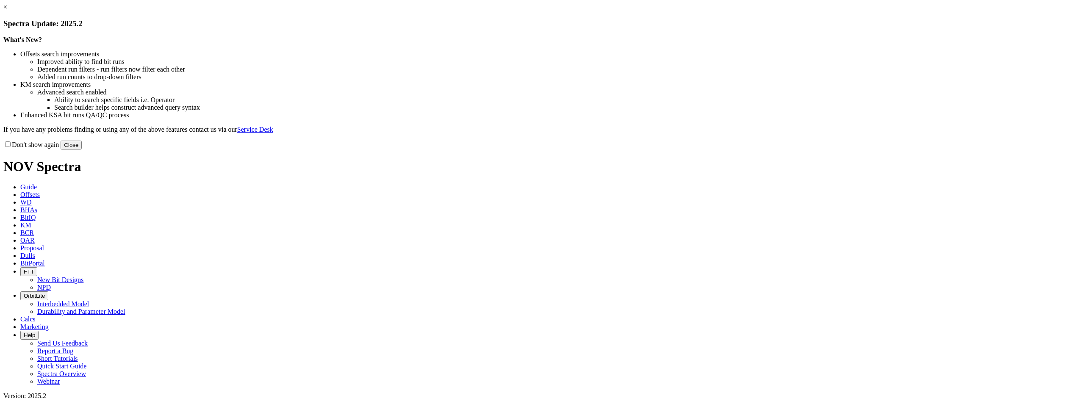
click at [82, 150] on button "Close" at bounding box center [71, 145] width 21 height 9
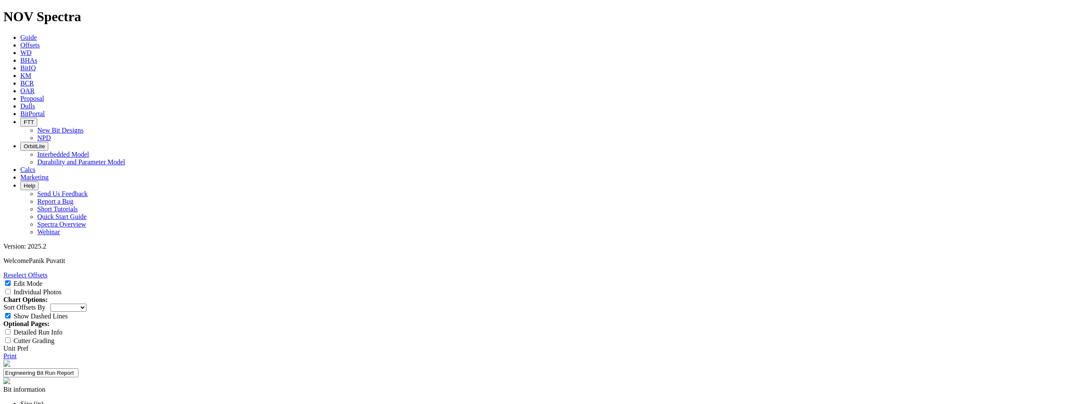
select select "Cutter"
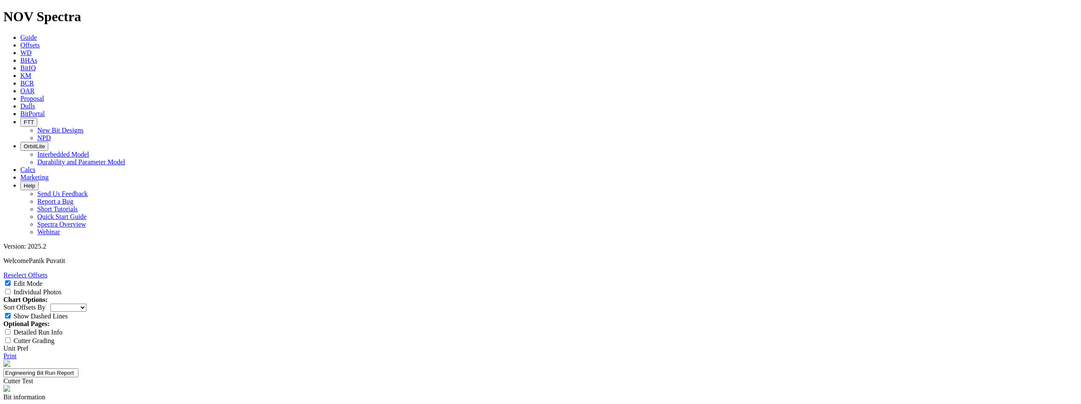
type textarea "T"
type input "T2 4DX"
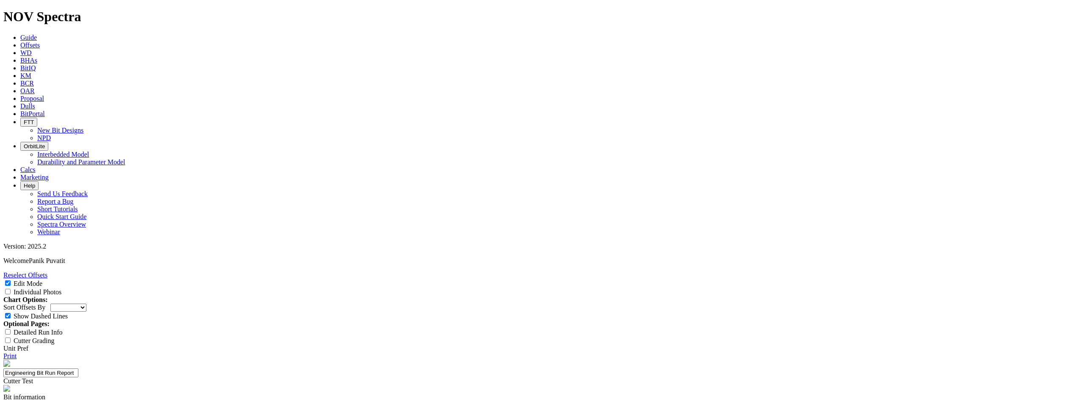
type textarea "Test 4DX shaped cutter on RSS Magnus"
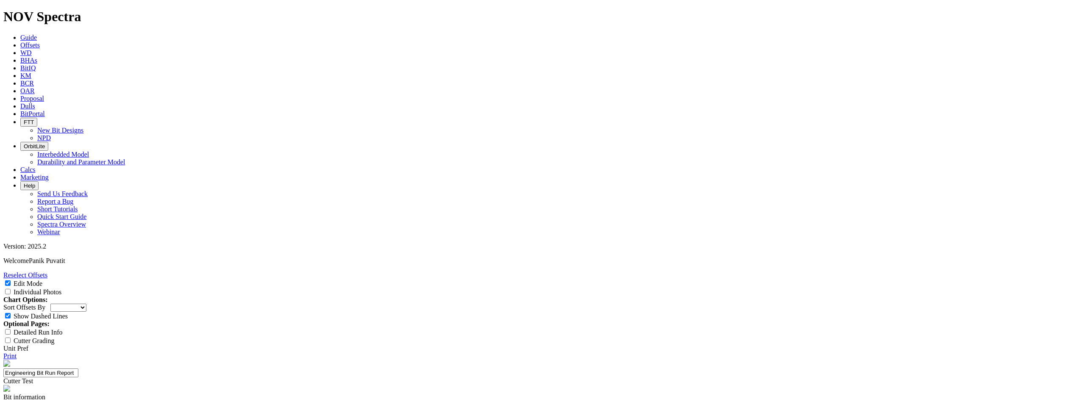
type textarea "overall, the bit show compatible running on RSS Magnus. the bit performed very …"
type textarea "excellent durability, minimal wear on cutter"
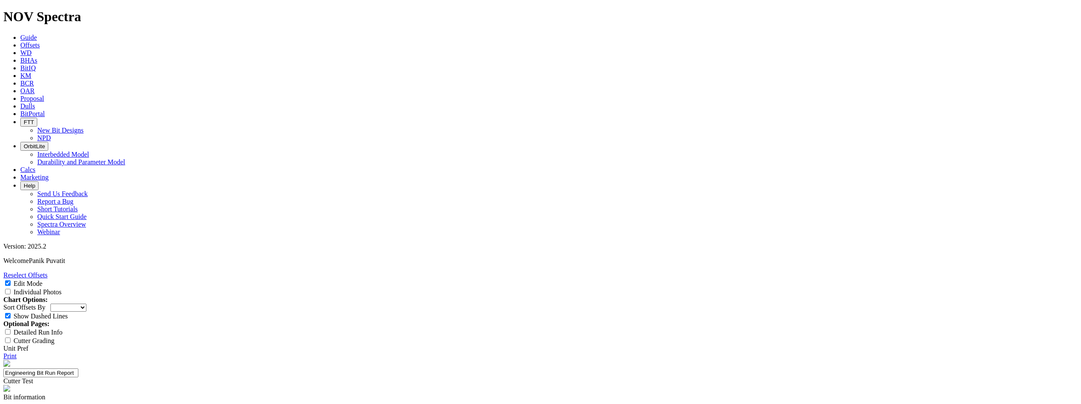
type input "Duangkamon Jordnork"
drag, startPoint x: 484, startPoint y: 336, endPoint x: 800, endPoint y: 317, distance: 316.5
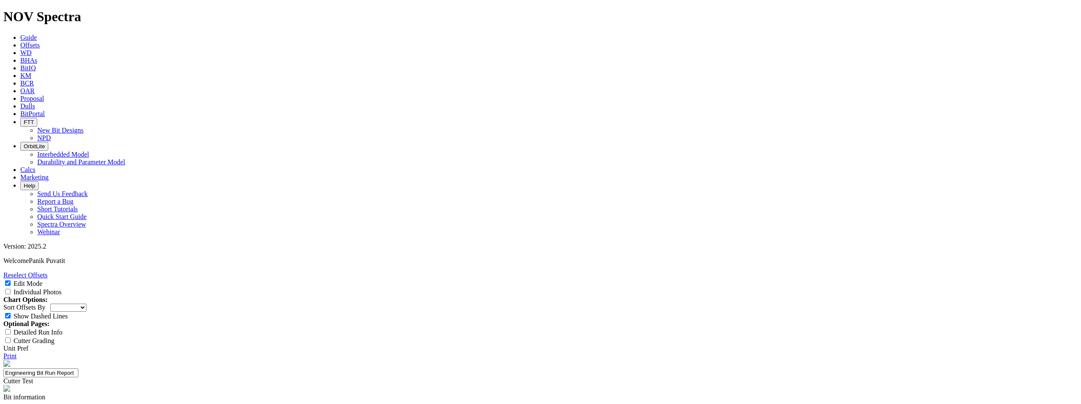
click at [14, 288] on span at bounding box center [8, 291] width 10 height 7
click at [11, 289] on input "Individual Photos" at bounding box center [8, 292] width 6 height 6
checkbox input "true"
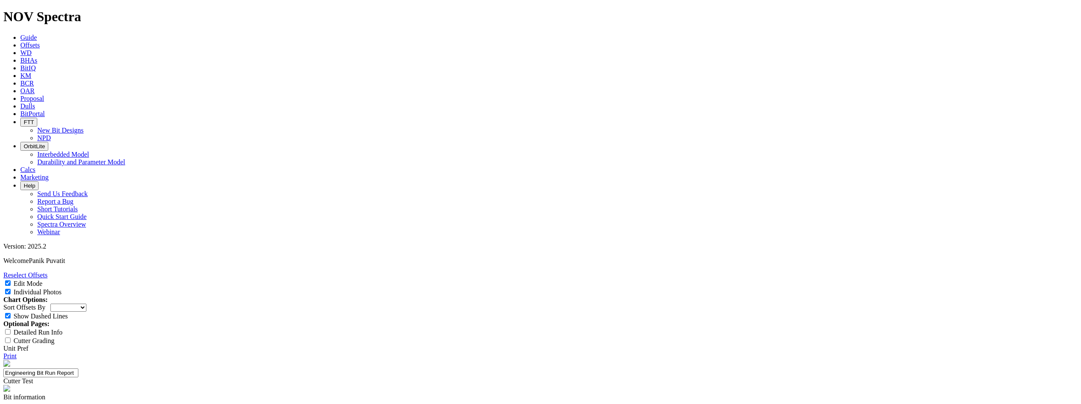
scroll to position [127, 0]
paste input "Improvement OBT ROP from TKC56-Y1/A5E at 15-20%"
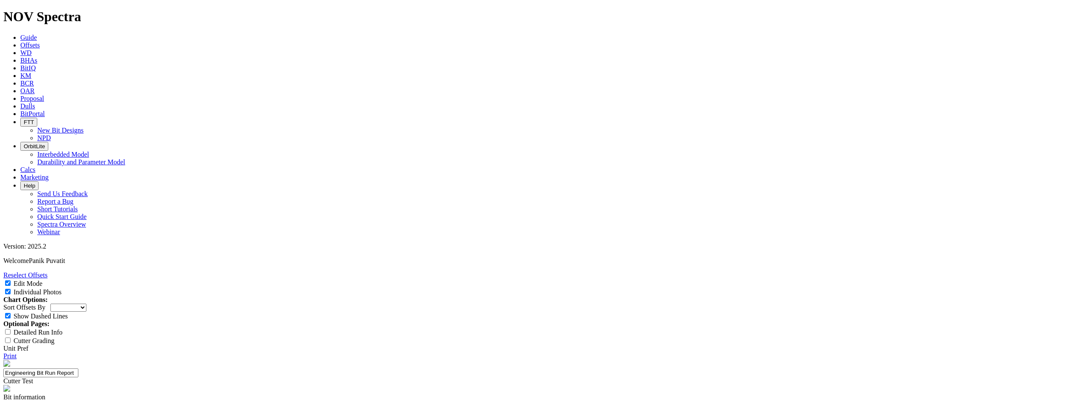
type input "Improvement OBT ROP from TKC56-Y1/A5E at 15-20%"
type input "ROP"
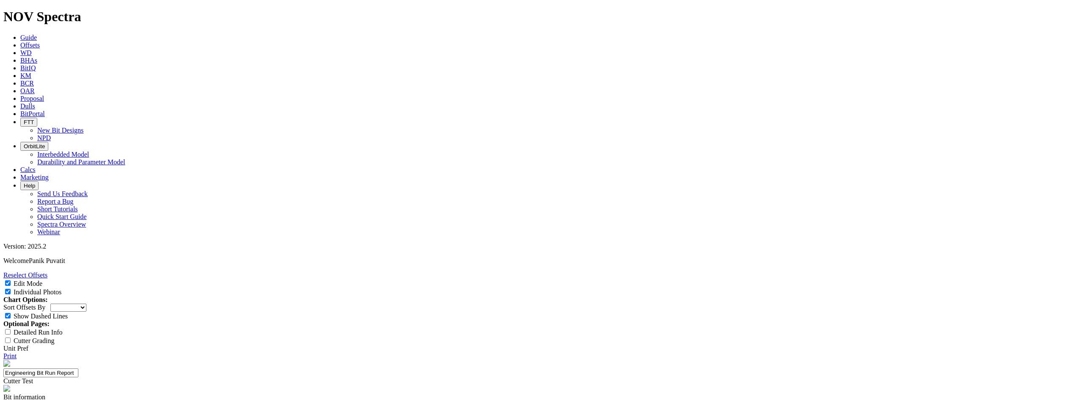
paste input "Steerability"
type input "Steerability"
drag, startPoint x: 624, startPoint y: 220, endPoint x: 622, endPoint y: 215, distance: 5.2
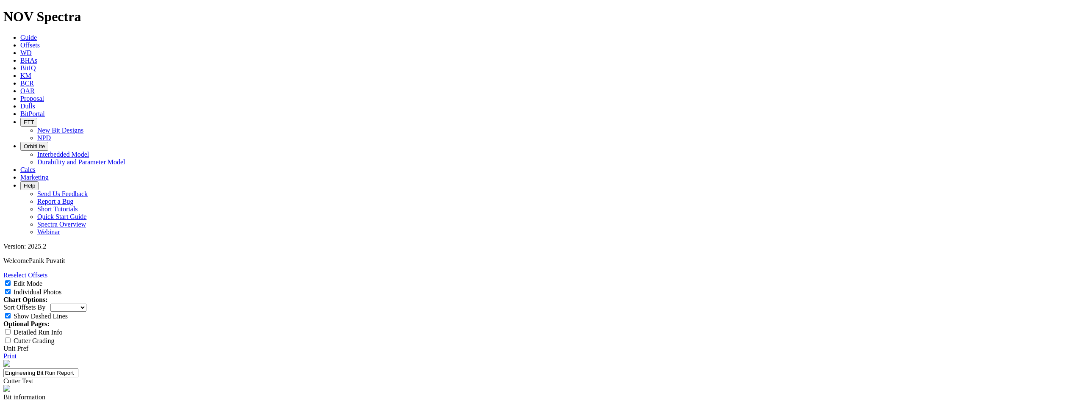
paste input "Achieved all directional requirement"
type input "Achieved all directional requirement"
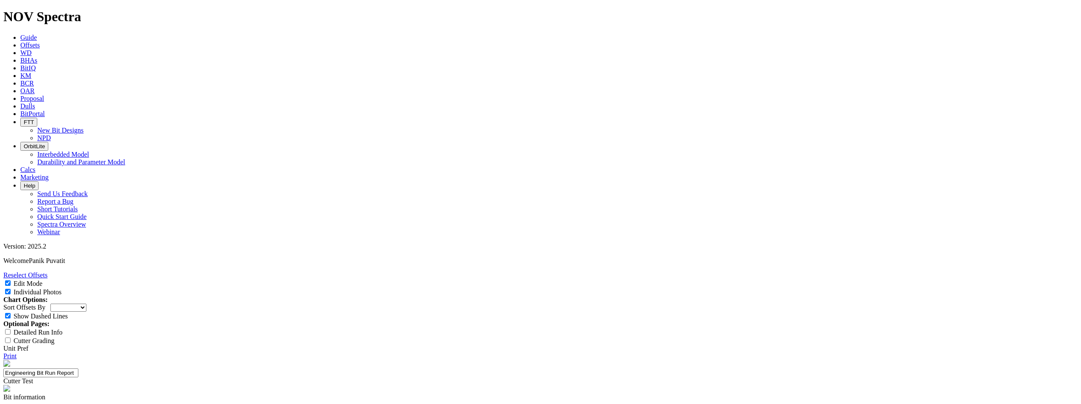
paste input "Vibration"
type input "Vibration"
paste input "Low to no Stick-Slip report, Should be able to mitigate when vibration occur"
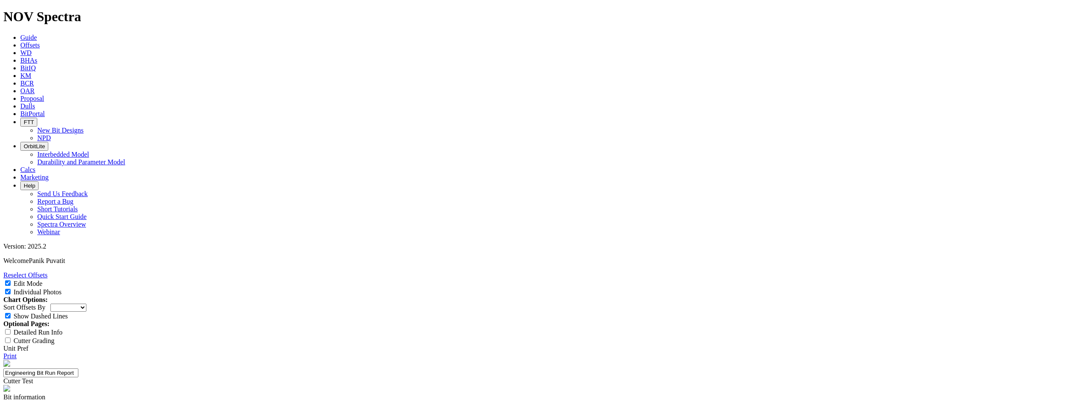
drag, startPoint x: 652, startPoint y: 177, endPoint x: 626, endPoint y: 181, distance: 26.1
drag, startPoint x: 656, startPoint y: 176, endPoint x: 661, endPoint y: 176, distance: 4.7
type input "Low to no Stick-Slip report, should be able to mitigate when vibration occur"
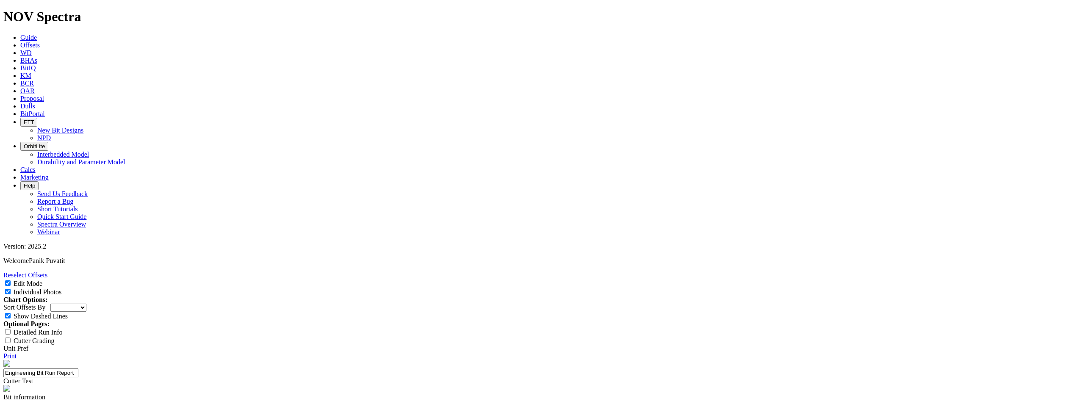
scroll to position [4889, 0]
drag, startPoint x: 1070, startPoint y: 189, endPoint x: 70, endPoint y: 357, distance: 1013.3
click at [17, 352] on link "Print" at bounding box center [9, 355] width 13 height 7
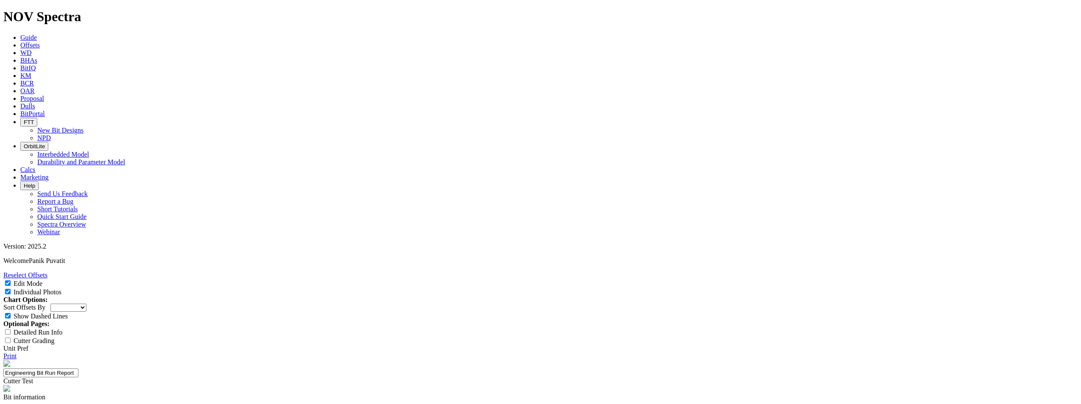
click at [17, 352] on link "Print" at bounding box center [9, 355] width 13 height 7
click at [37, 34] on span "Guide" at bounding box center [28, 37] width 17 height 7
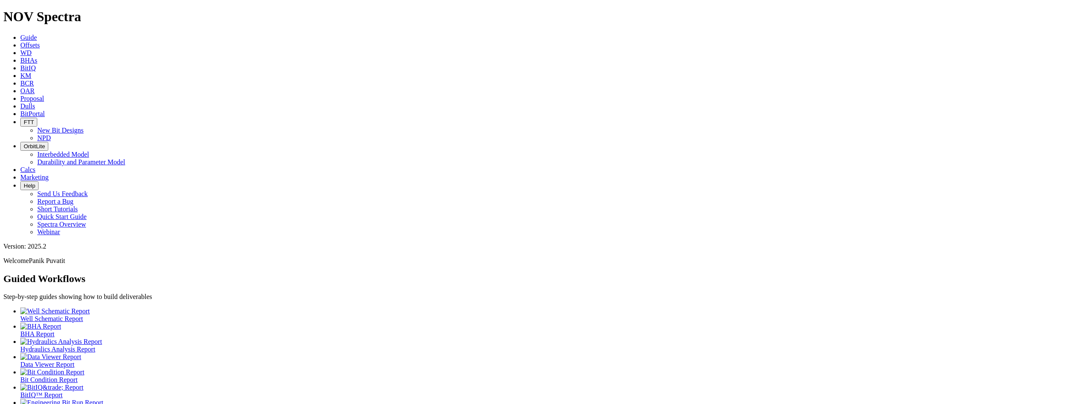
click at [40, 42] on span "Offsets" at bounding box center [29, 45] width 19 height 7
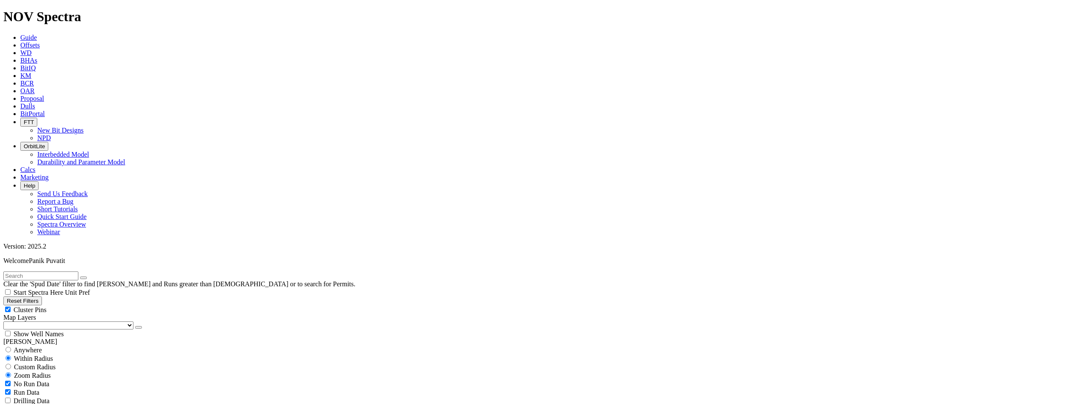
click at [53, 272] on input "text" at bounding box center [40, 276] width 75 height 9
type input "lawa-49"
click at [89, 277] on button "submit" at bounding box center [92, 278] width 7 height 3
click at [39, 347] on span "Anywhere" at bounding box center [28, 350] width 28 height 7
radio input "true"
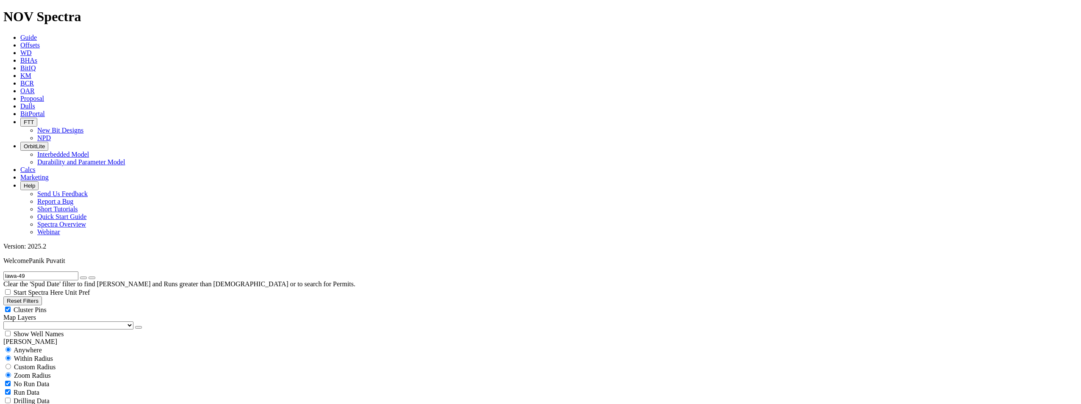
radio input "false"
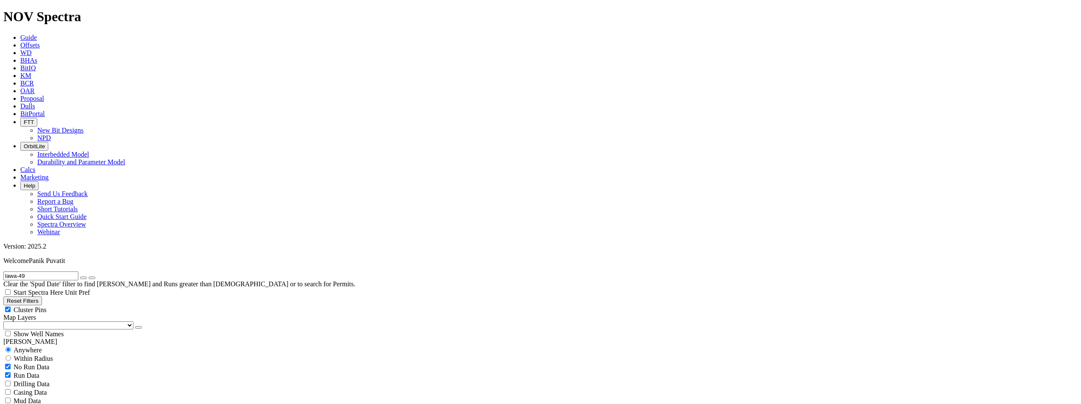
drag, startPoint x: 969, startPoint y: 217, endPoint x: 992, endPoint y: 217, distance: 22.9
copy span "S311788"
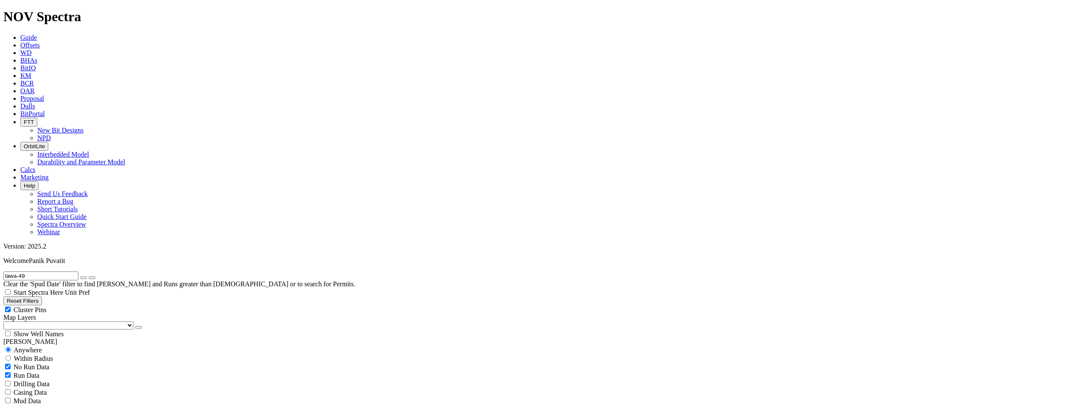
click at [54, 272] on input "lawa-49" at bounding box center [40, 276] width 75 height 9
type input "lawa"
click at [89, 277] on button "submit" at bounding box center [92, 278] width 7 height 3
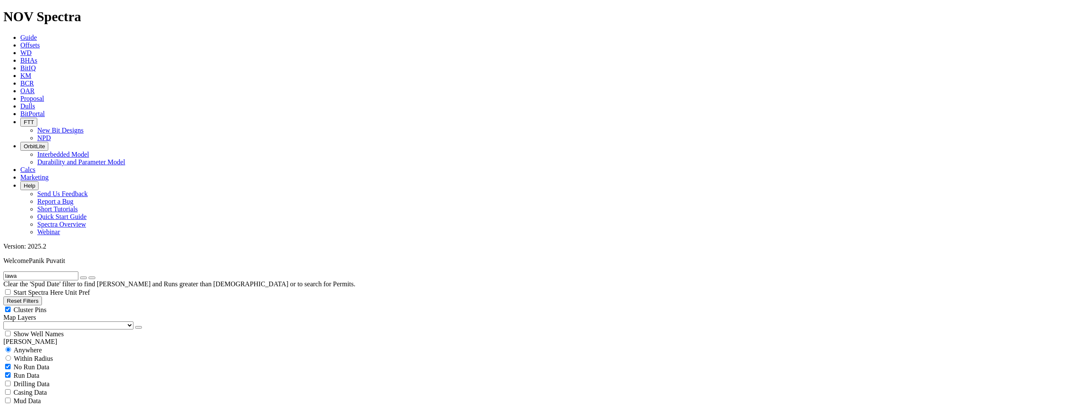
select select "6.125"
checkbox input "false"
select select "? number:6.125 ?"
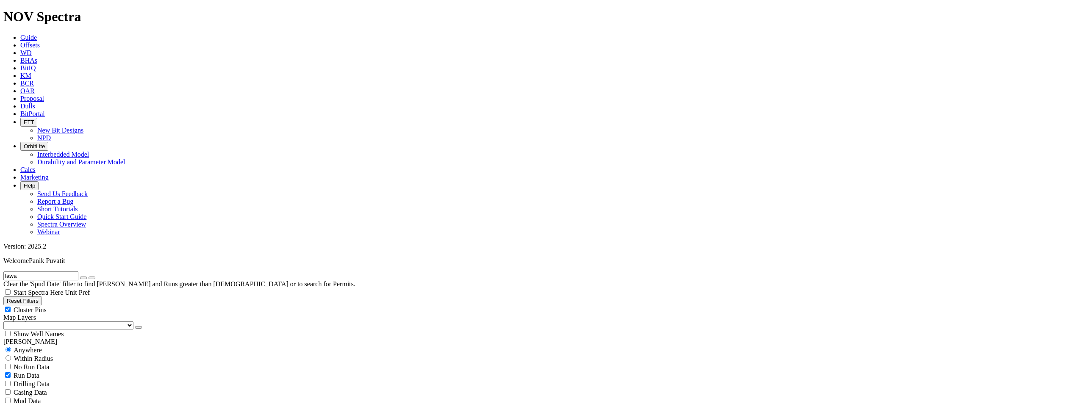
scroll to position [212, 0]
